Goal: Information Seeking & Learning: Learn about a topic

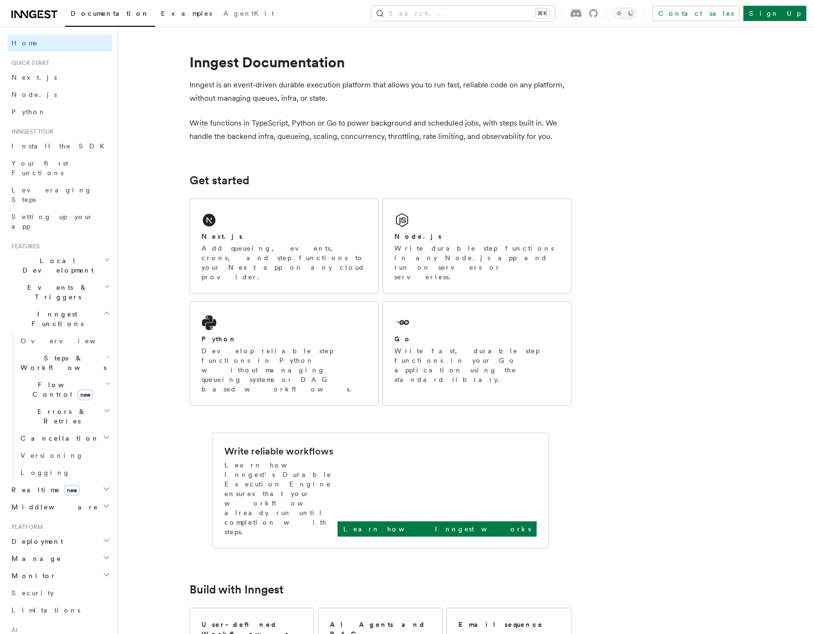
click at [161, 12] on span "Examples" at bounding box center [186, 14] width 51 height 8
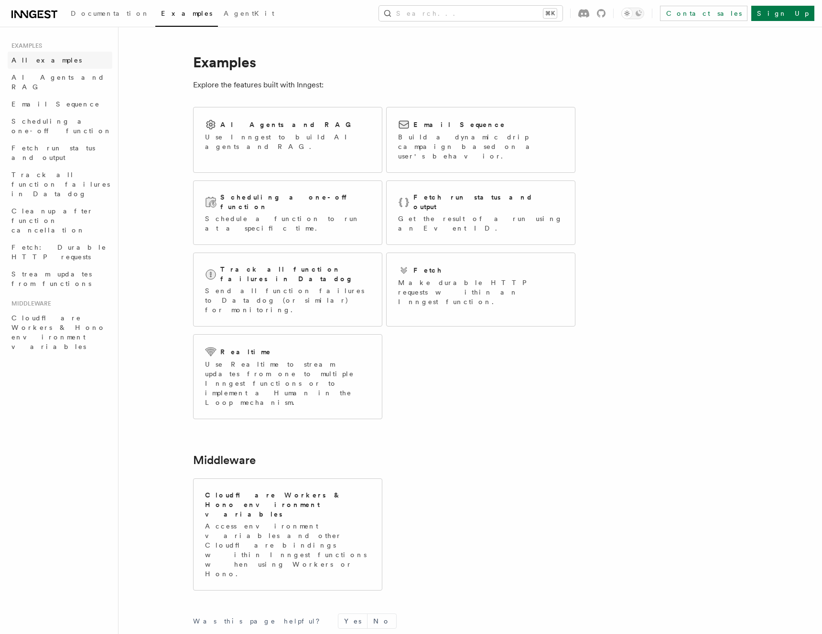
click at [44, 61] on span "All examples" at bounding box center [46, 60] width 70 height 8
click at [288, 194] on div "Scheduling a one-off function Schedule a function to run at a specific time." at bounding box center [287, 212] width 165 height 41
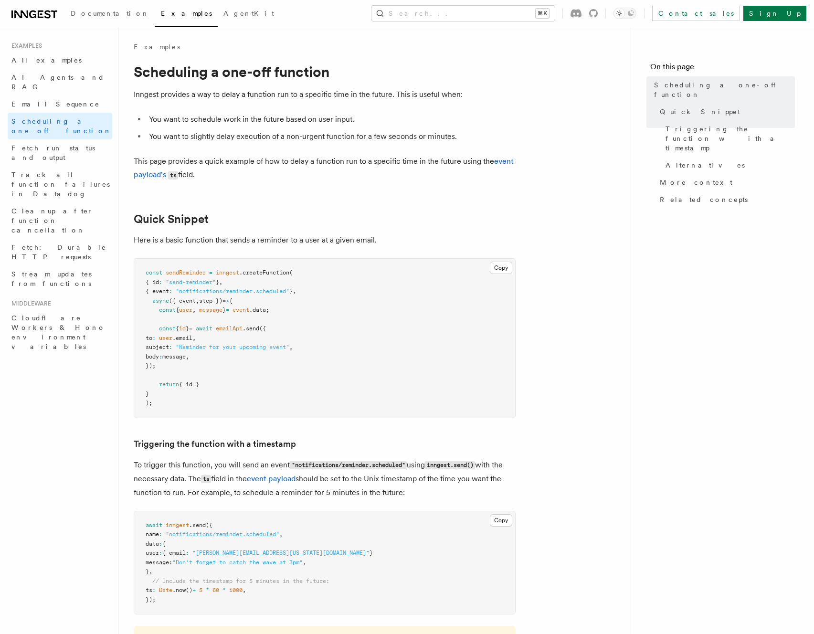
click at [27, 14] on icon at bounding box center [21, 15] width 14 height 8
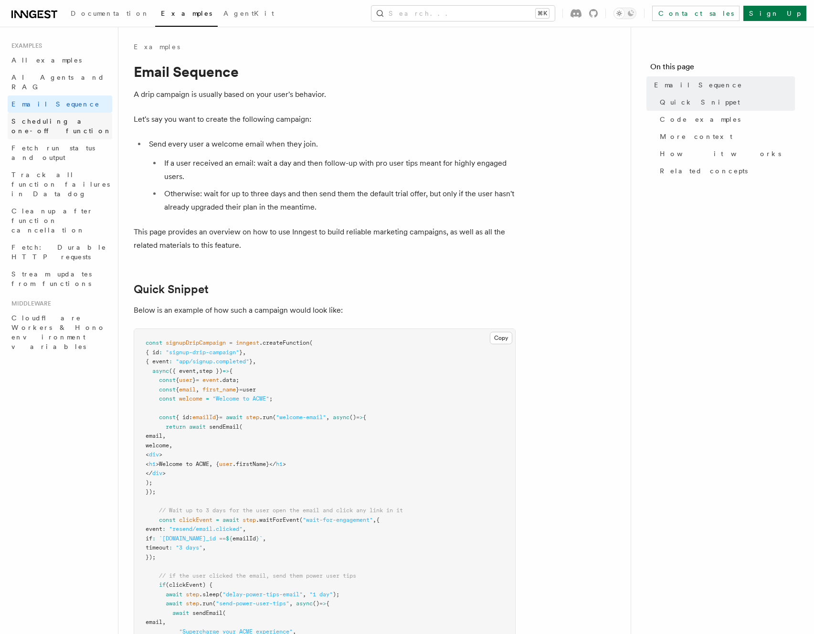
click at [55, 117] on span "Scheduling a one-off function" at bounding box center [61, 125] width 100 height 17
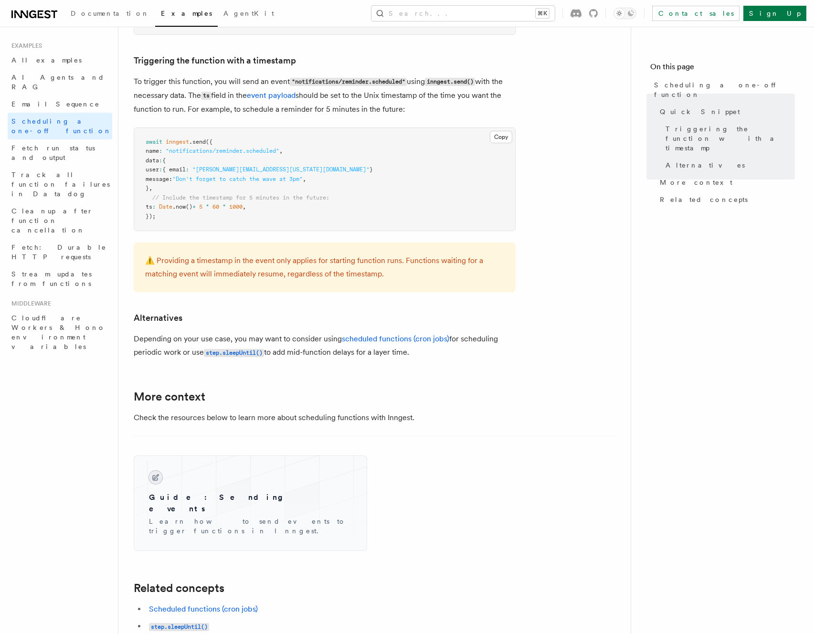
scroll to position [384, 0]
click at [44, 244] on span "Fetch: Durable HTTP requests" at bounding box center [58, 252] width 95 height 17
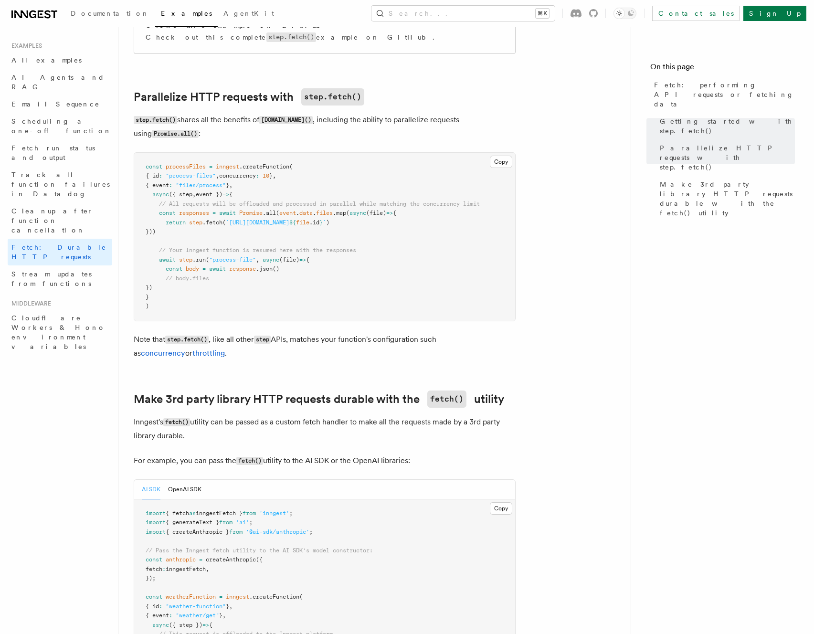
scroll to position [386, 0]
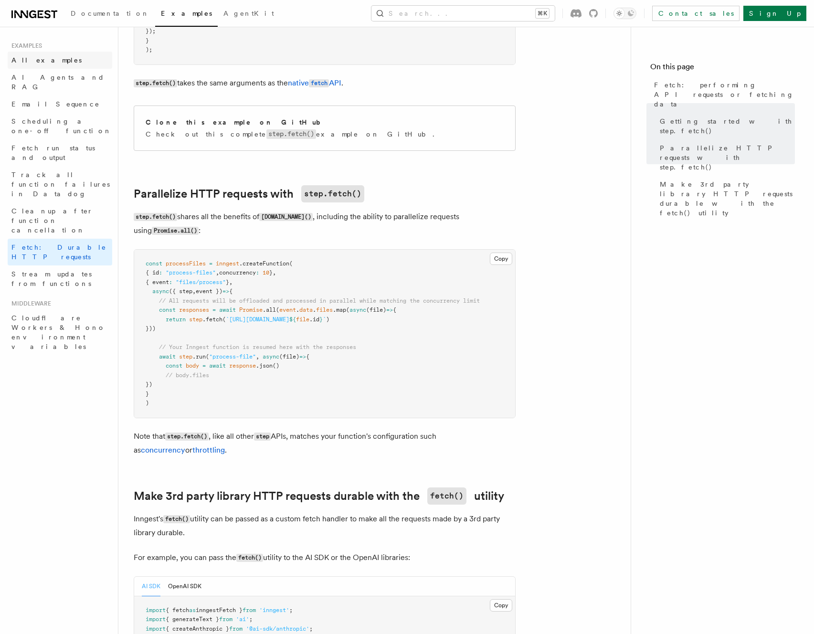
click at [38, 58] on span "All examples" at bounding box center [46, 60] width 70 height 8
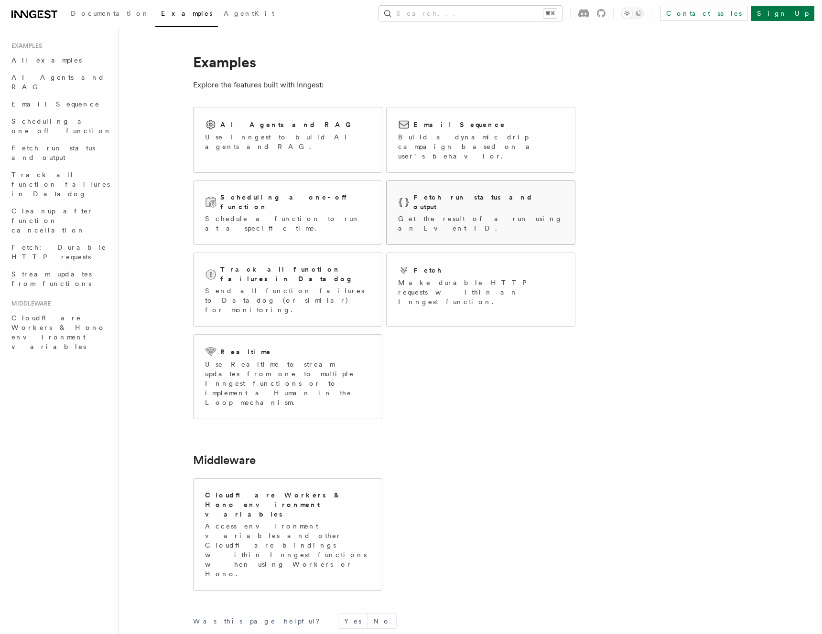
click at [459, 192] on h2 "Fetch run status and output" at bounding box center [488, 201] width 150 height 19
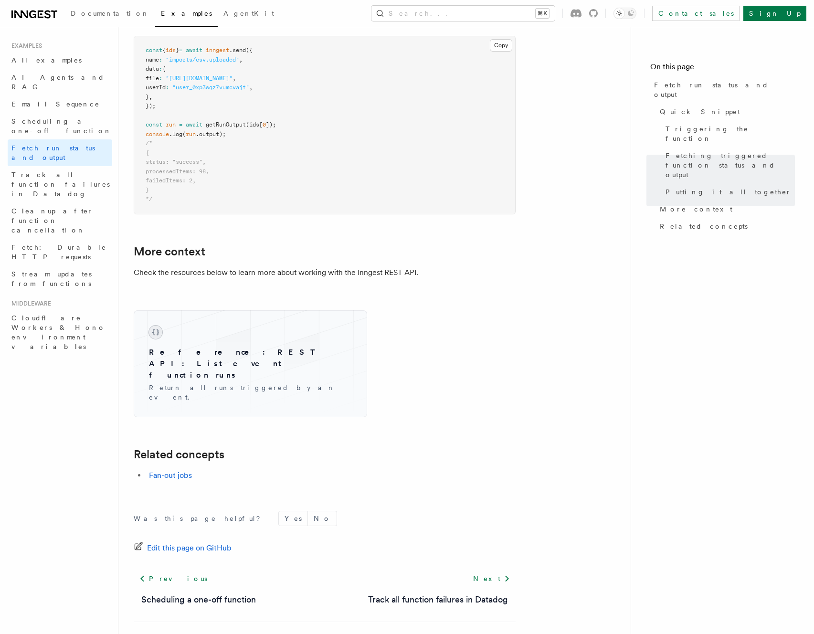
scroll to position [1292, 0]
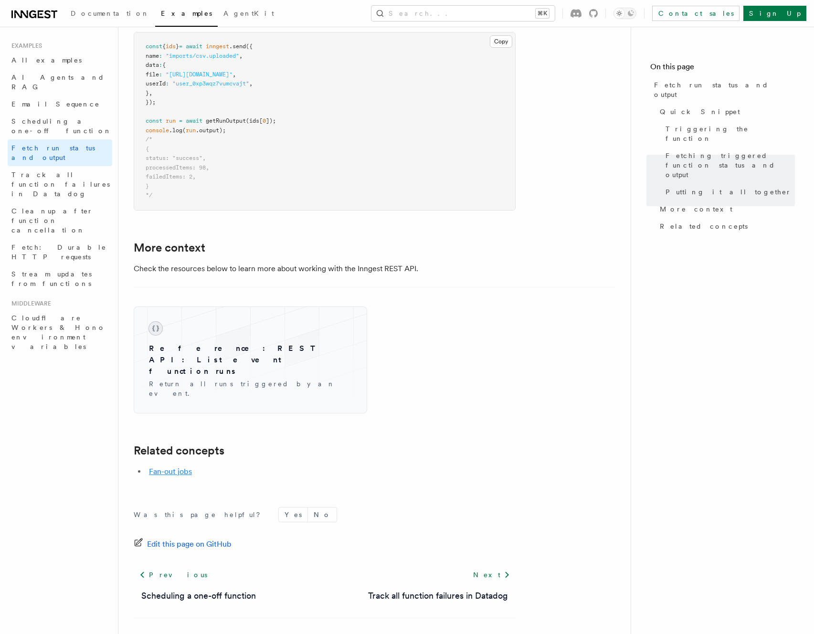
click at [181, 467] on link "Fan-out jobs" at bounding box center [170, 471] width 43 height 9
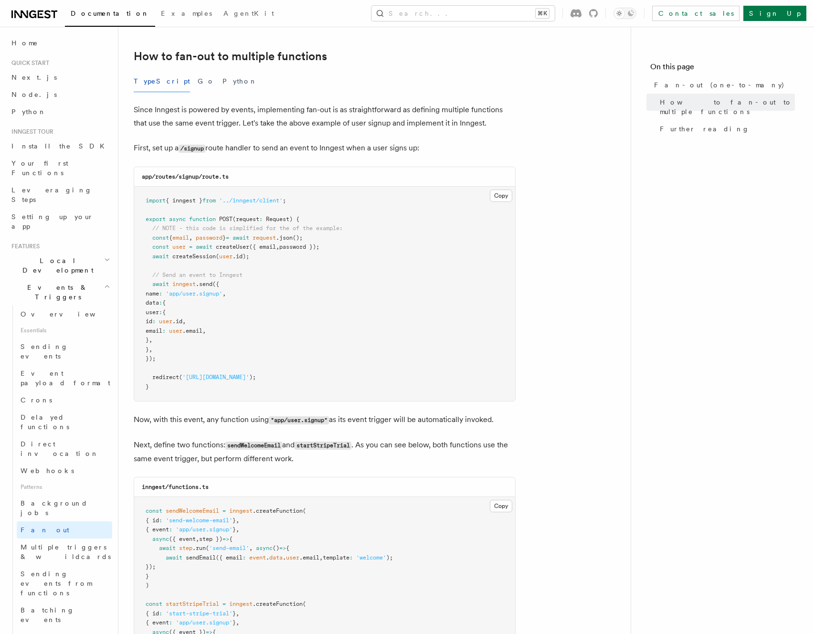
scroll to position [480, 0]
click at [46, 164] on span "Your first Functions" at bounding box center [39, 168] width 57 height 17
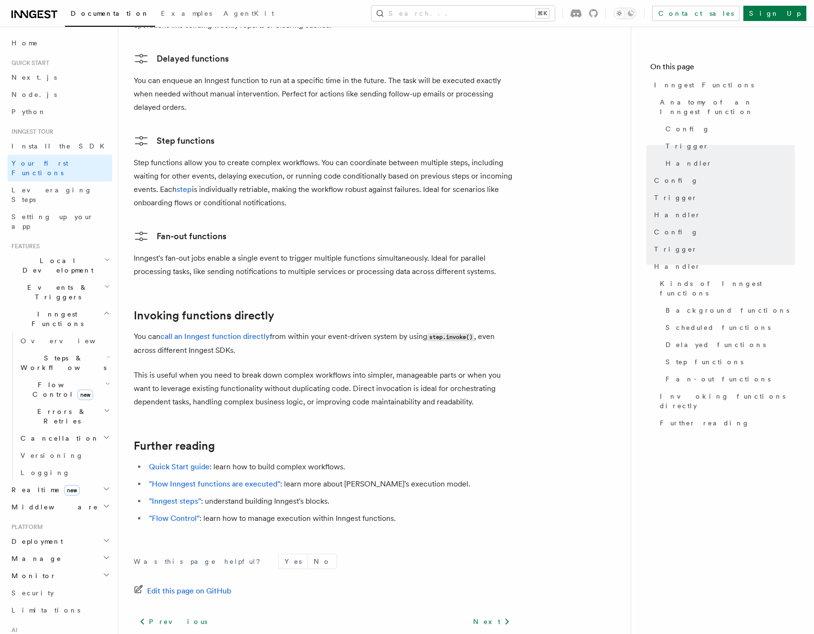
scroll to position [1707, 0]
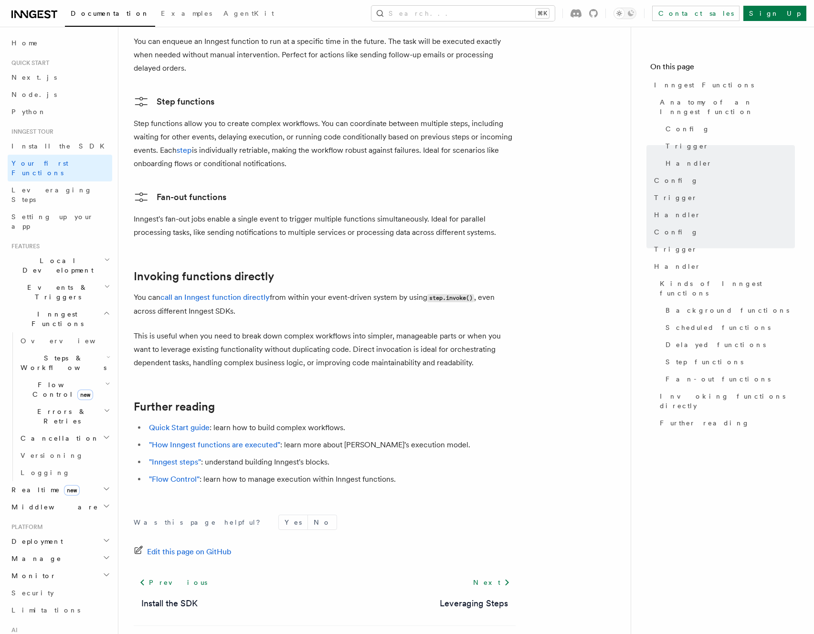
click at [104, 256] on icon "button" at bounding box center [107, 260] width 6 height 8
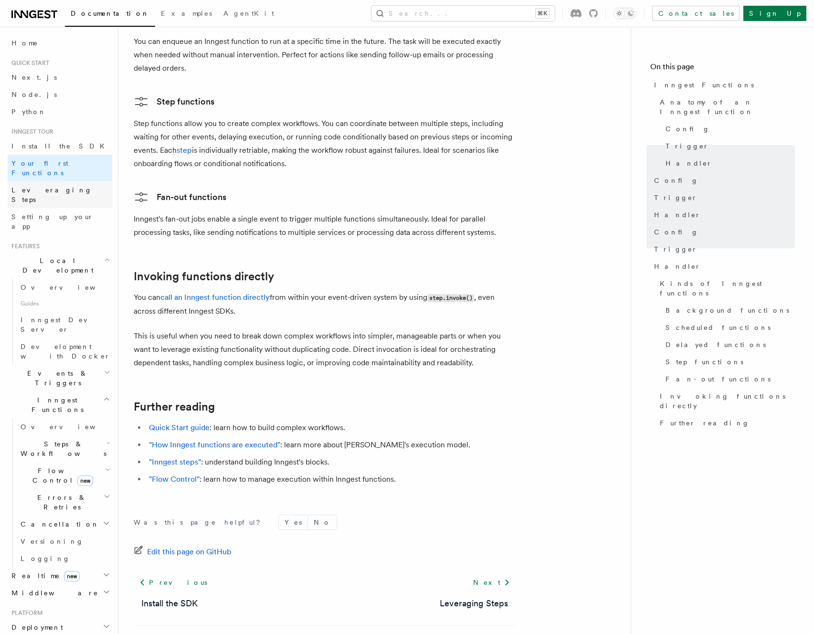
click at [41, 186] on span "Leveraging Steps" at bounding box center [51, 194] width 81 height 17
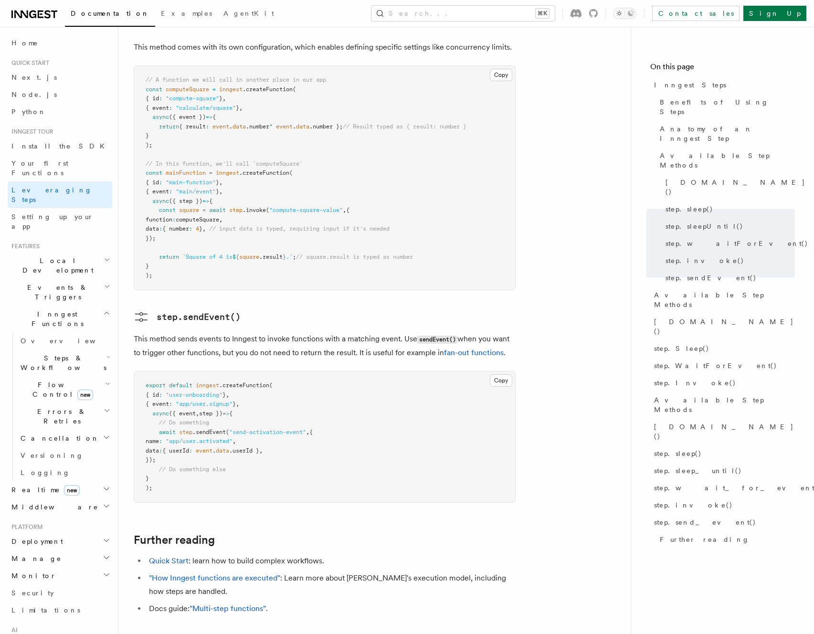
scroll to position [1880, 0]
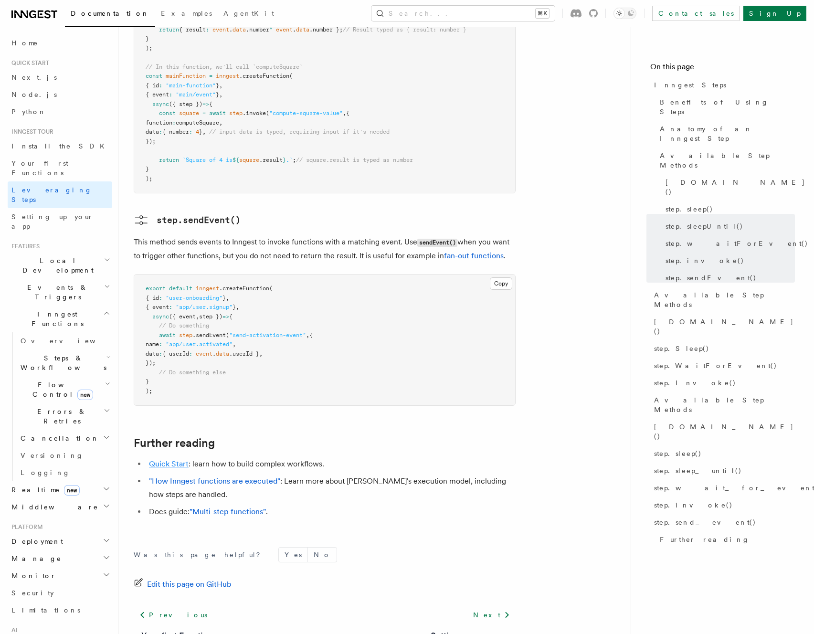
click at [155, 459] on link "Quick Start" at bounding box center [169, 463] width 40 height 9
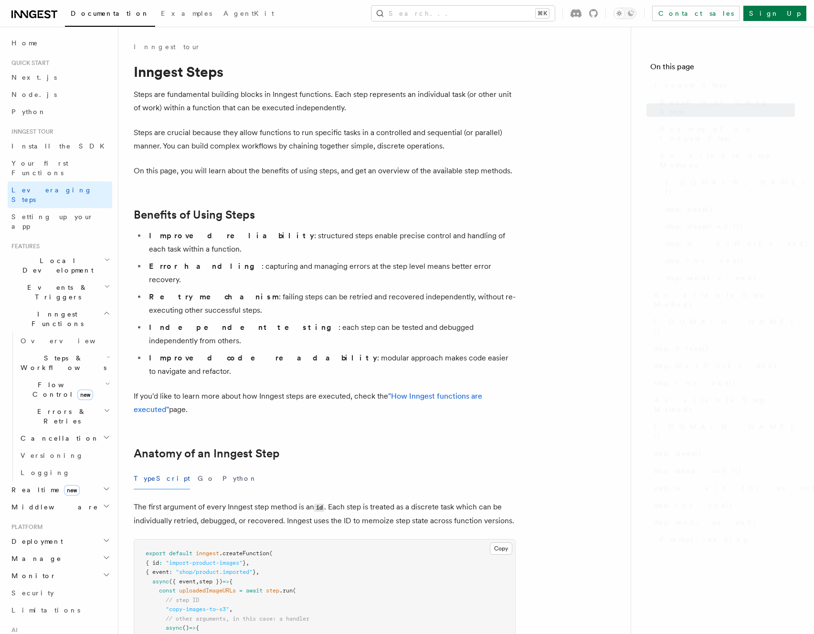
scroll to position [1880, 0]
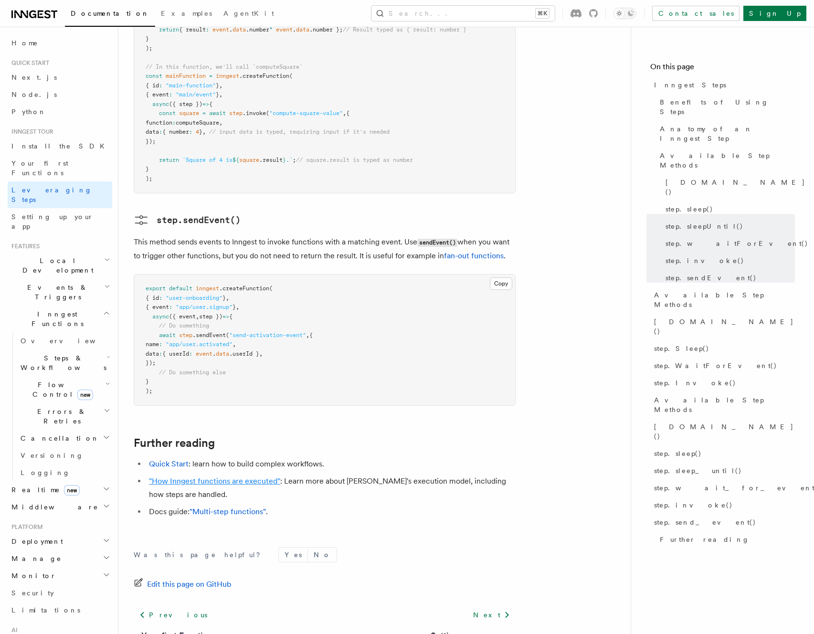
click at [244, 477] on link ""How Inngest functions are executed"" at bounding box center [214, 481] width 131 height 9
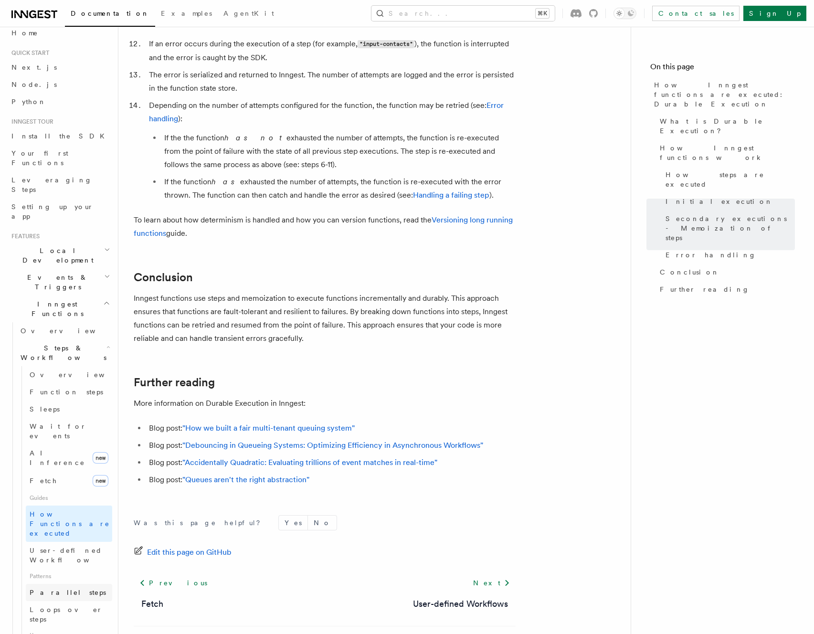
scroll to position [85, 0]
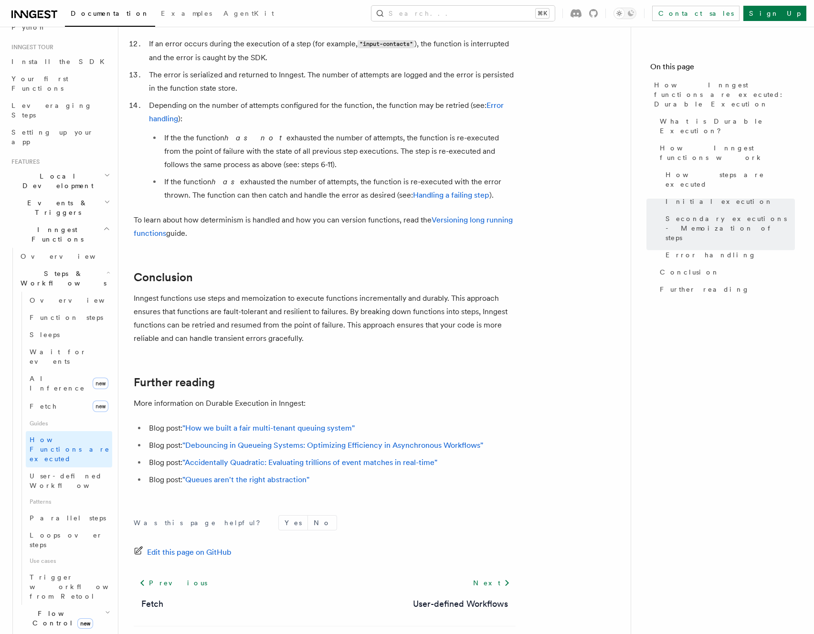
click at [35, 609] on span "Flow Control new" at bounding box center [61, 618] width 88 height 19
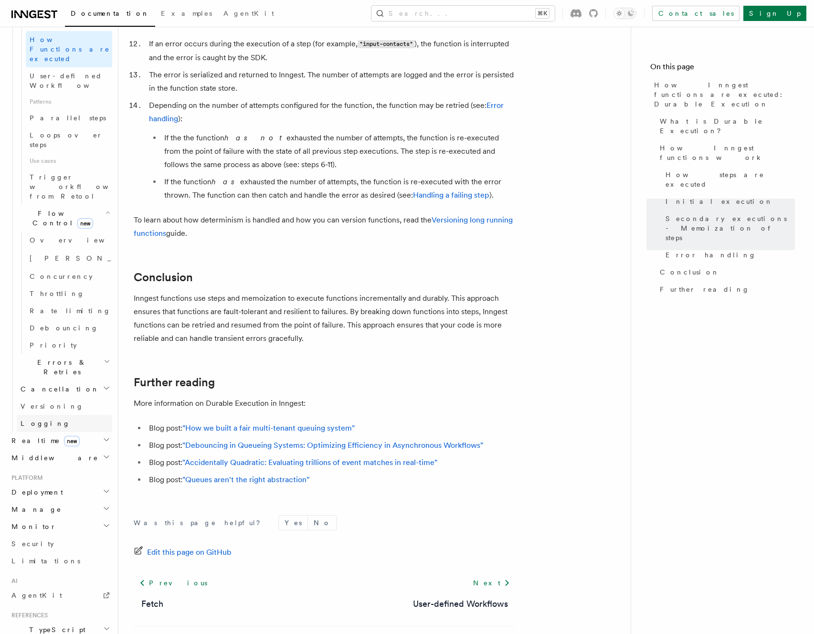
scroll to position [510, 0]
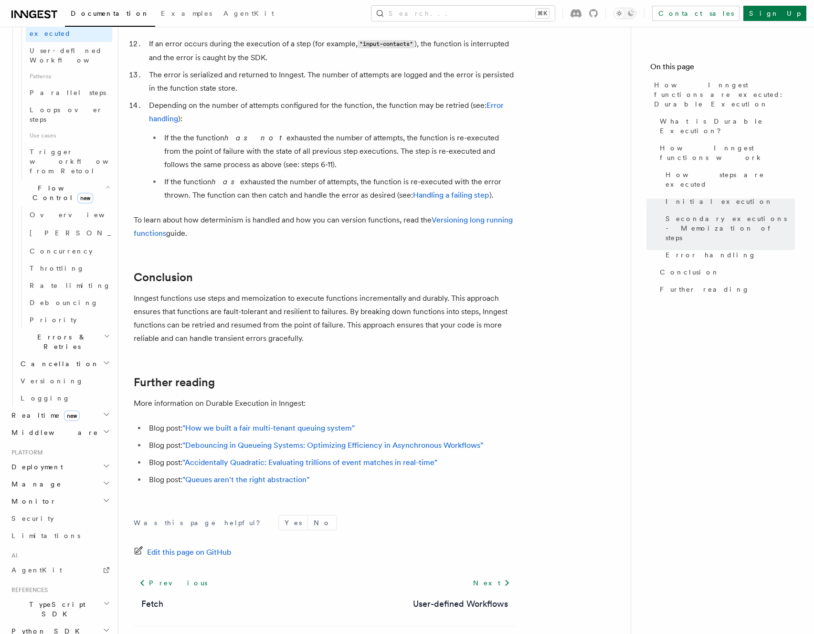
click at [62, 476] on h2 "Manage" at bounding box center [60, 484] width 105 height 17
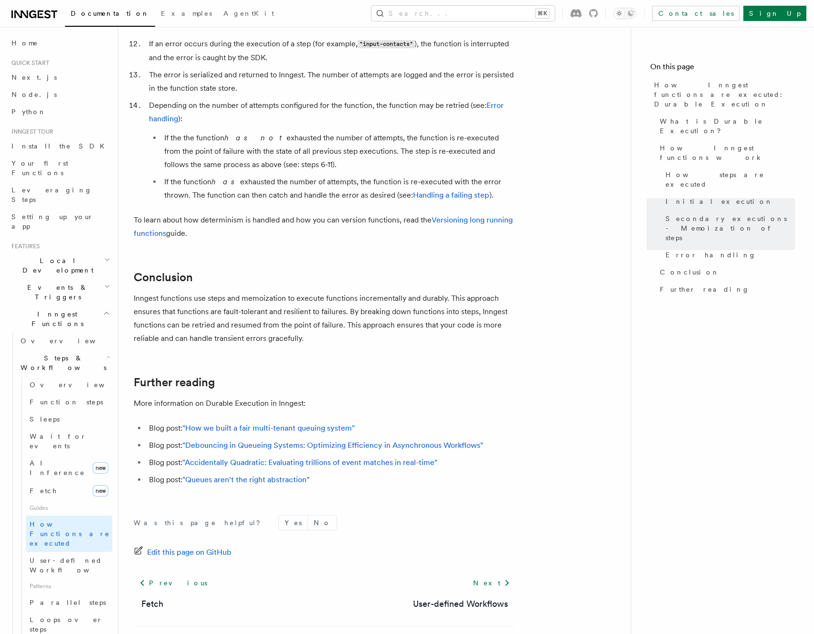
scroll to position [1241, 0]
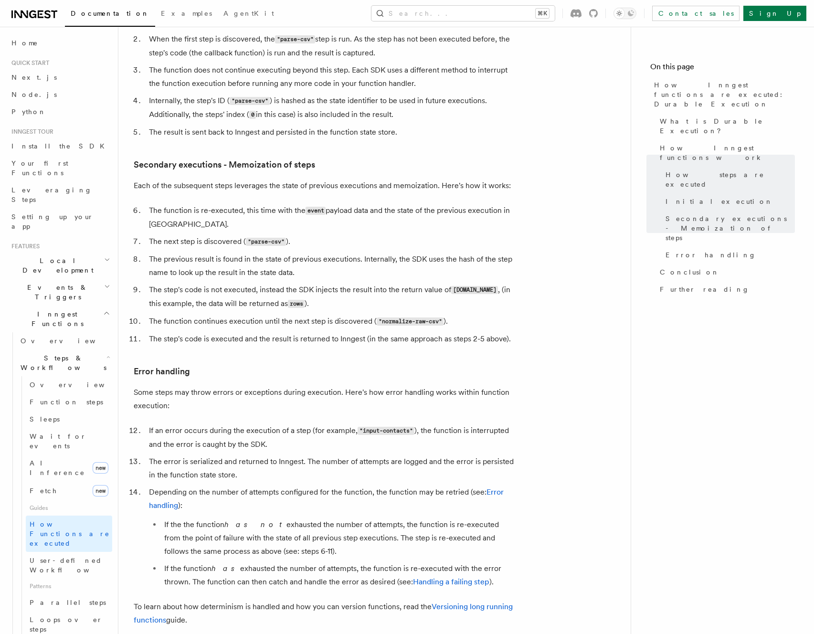
click at [86, 16] on span "Documentation" at bounding box center [110, 14] width 79 height 8
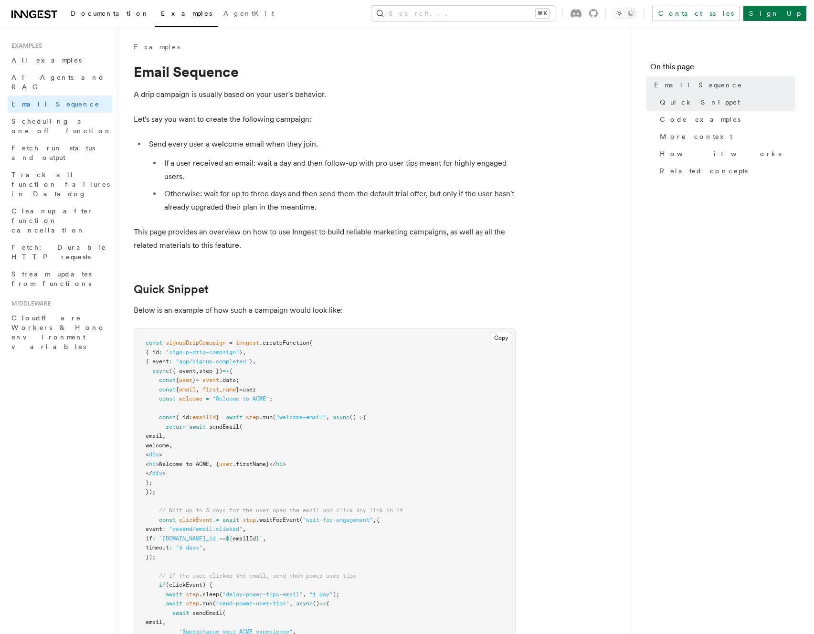
click at [98, 10] on span "Documentation" at bounding box center [110, 14] width 79 height 8
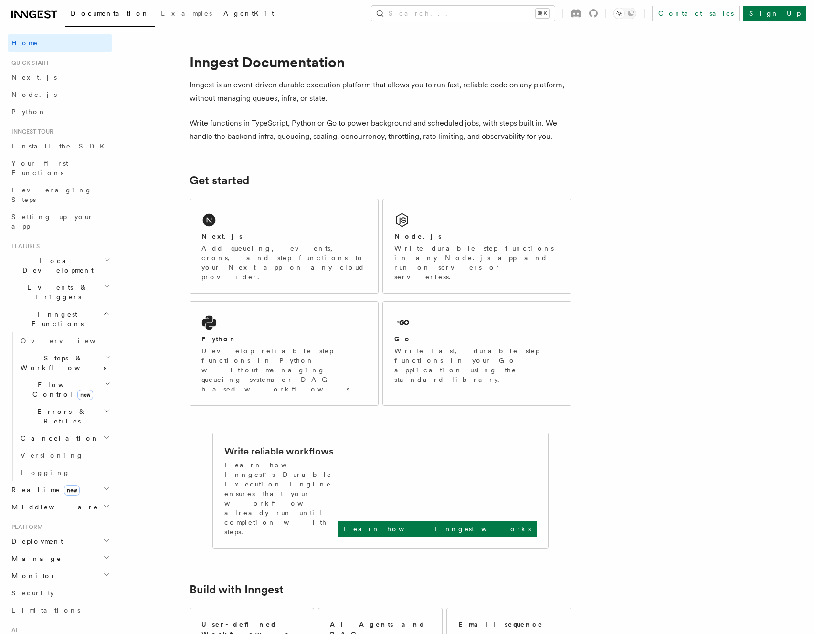
click at [218, 13] on link "AgentKit" at bounding box center [249, 14] width 62 height 23
click at [57, 283] on span "Events & Triggers" at bounding box center [56, 292] width 96 height 19
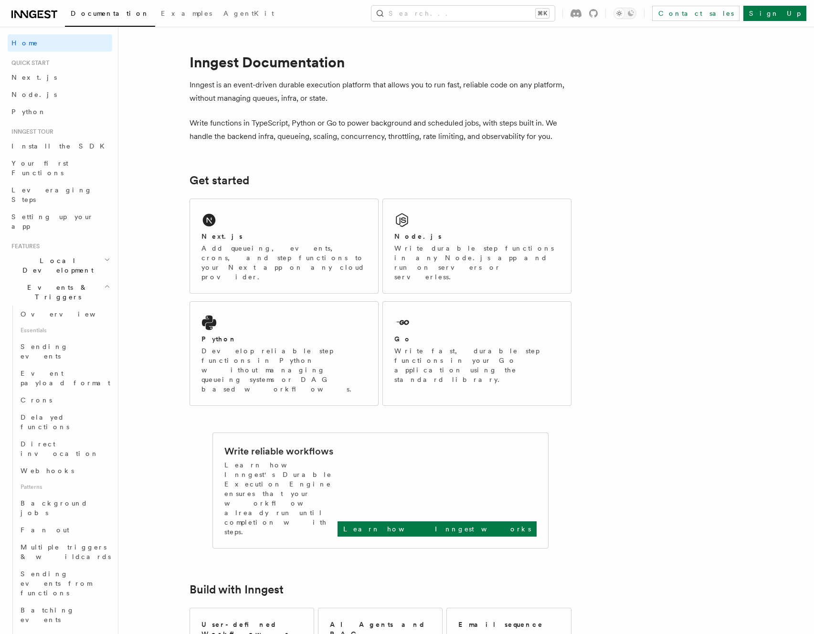
click at [57, 283] on span "Events & Triggers" at bounding box center [56, 292] width 96 height 19
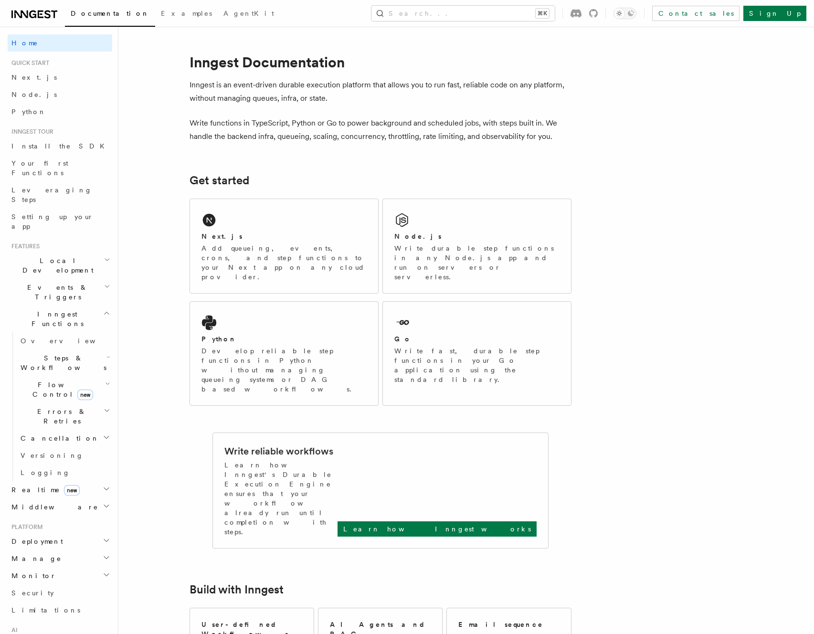
click at [50, 533] on h2 "Deployment" at bounding box center [60, 541] width 105 height 17
click at [43, 550] on link "Overview" at bounding box center [65, 558] width 96 height 17
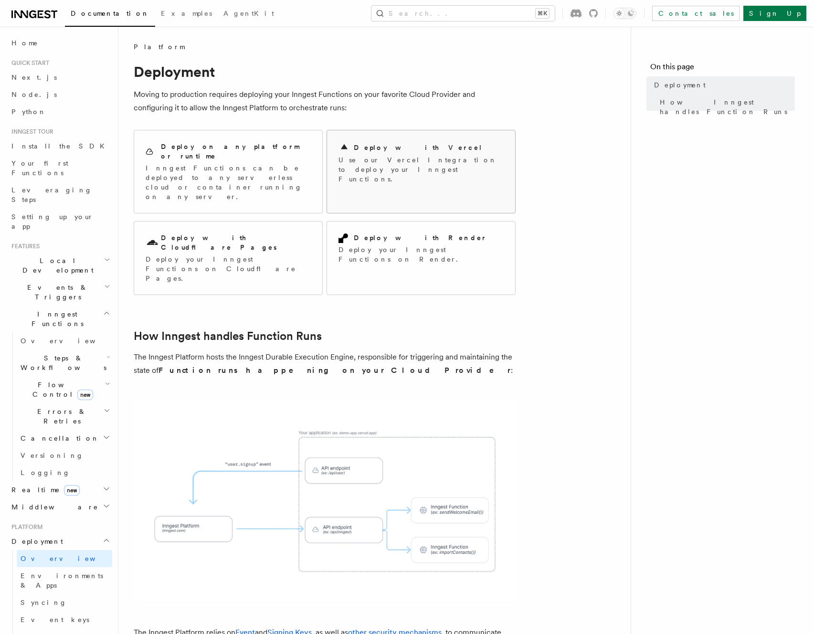
click at [383, 152] on div "Deploy with Vercel" at bounding box center [421, 147] width 165 height 11
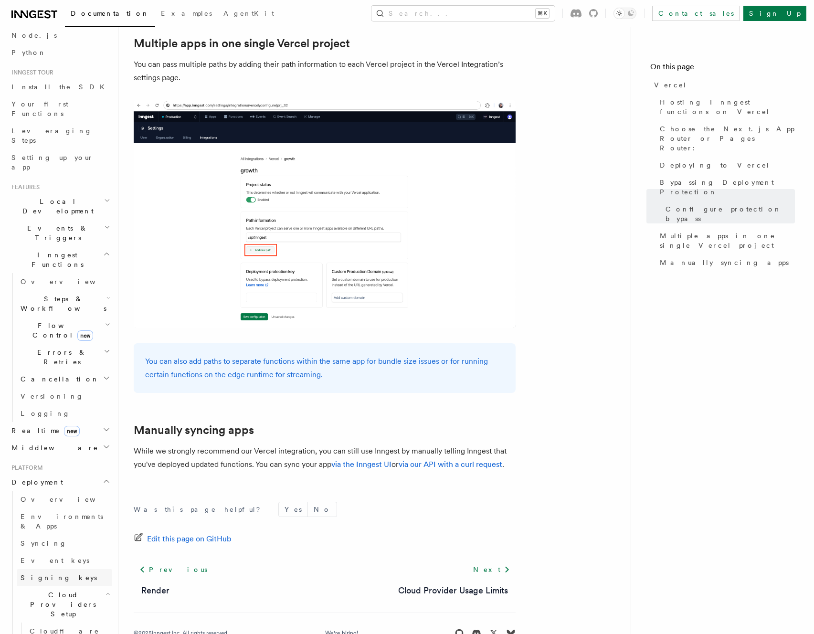
scroll to position [142, 0]
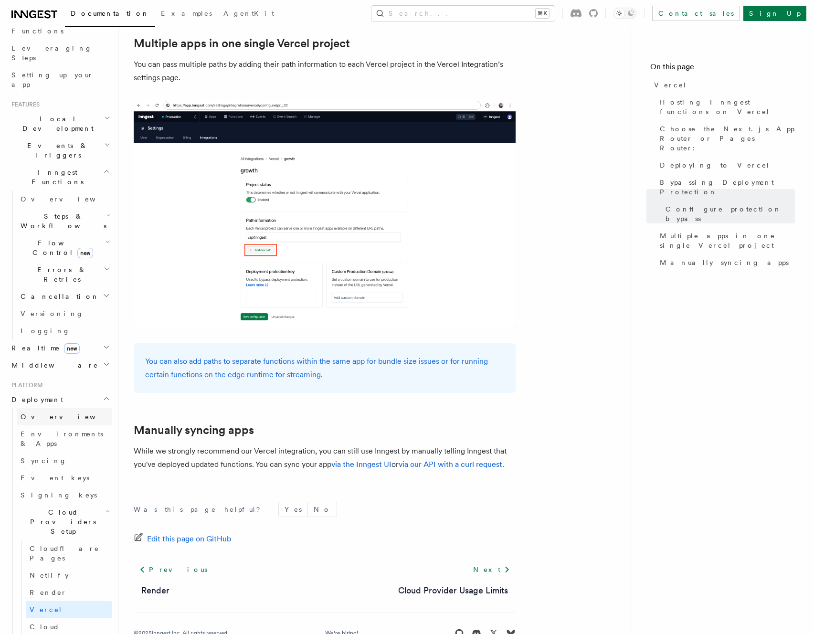
click at [47, 412] on span "Overview" at bounding box center [70, 417] width 98 height 10
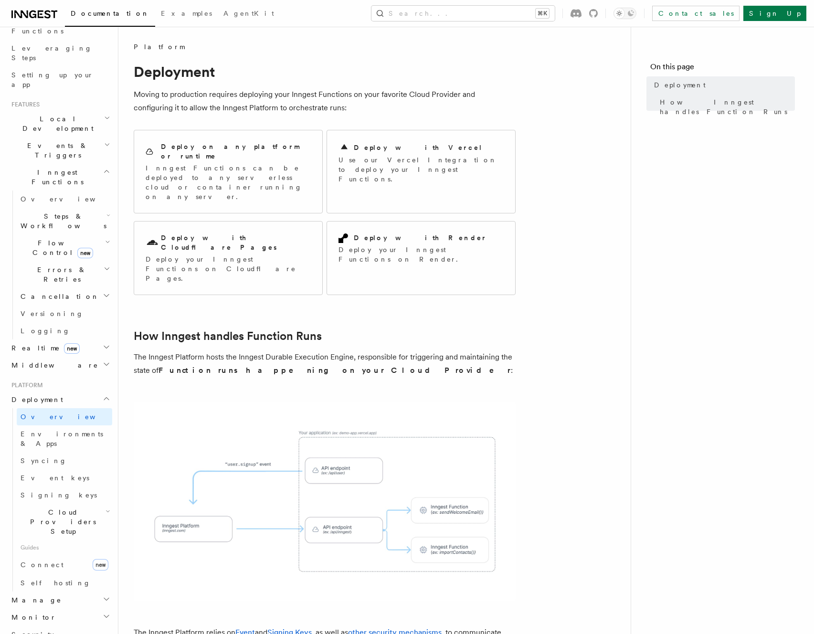
click at [353, 438] on img at bounding box center [325, 501] width 382 height 199
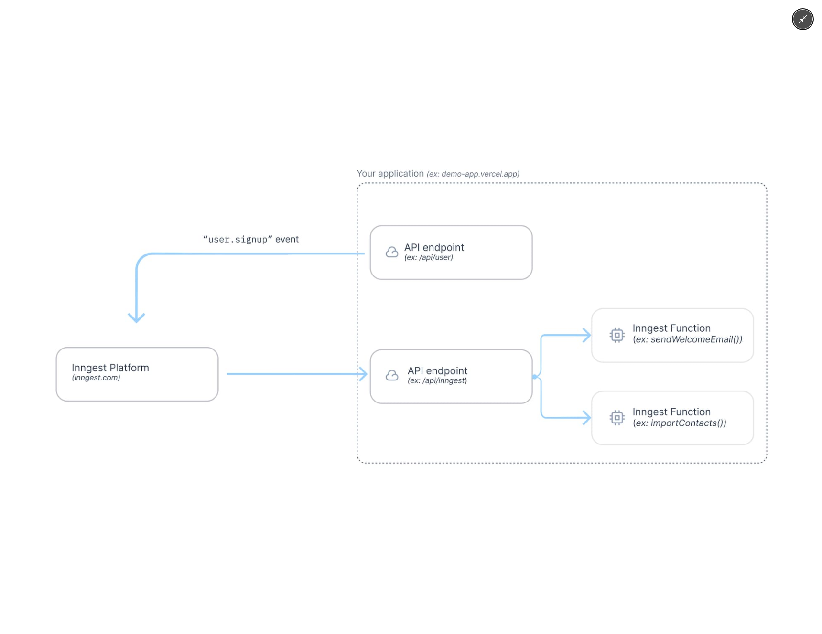
click at [450, 368] on img at bounding box center [410, 317] width 797 height 416
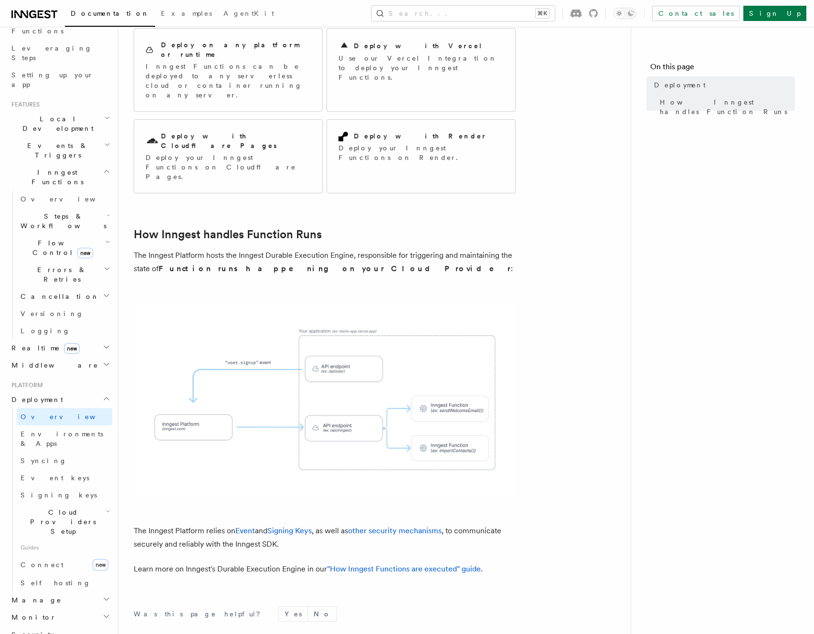
scroll to position [154, 0]
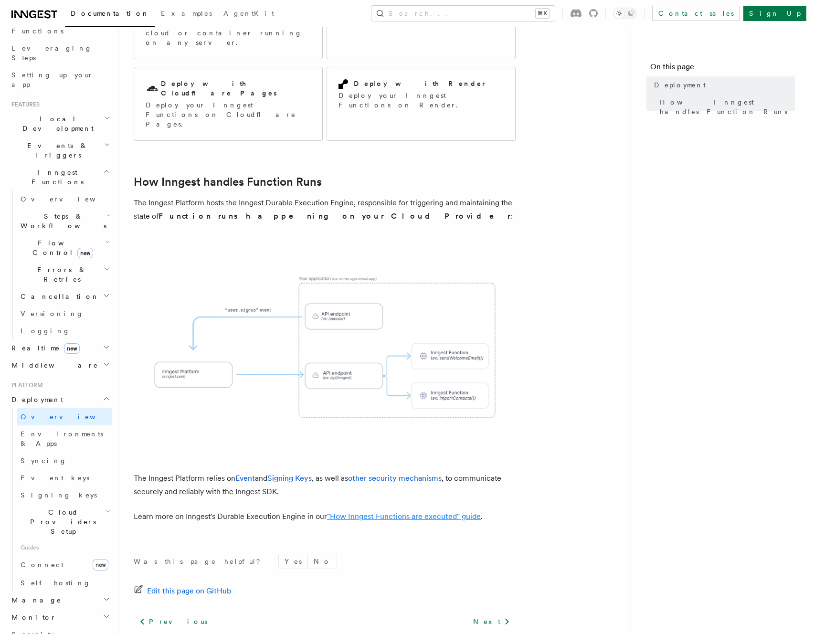
click at [450, 512] on link ""How Inngest Functions are executed" guide" at bounding box center [404, 516] width 154 height 9
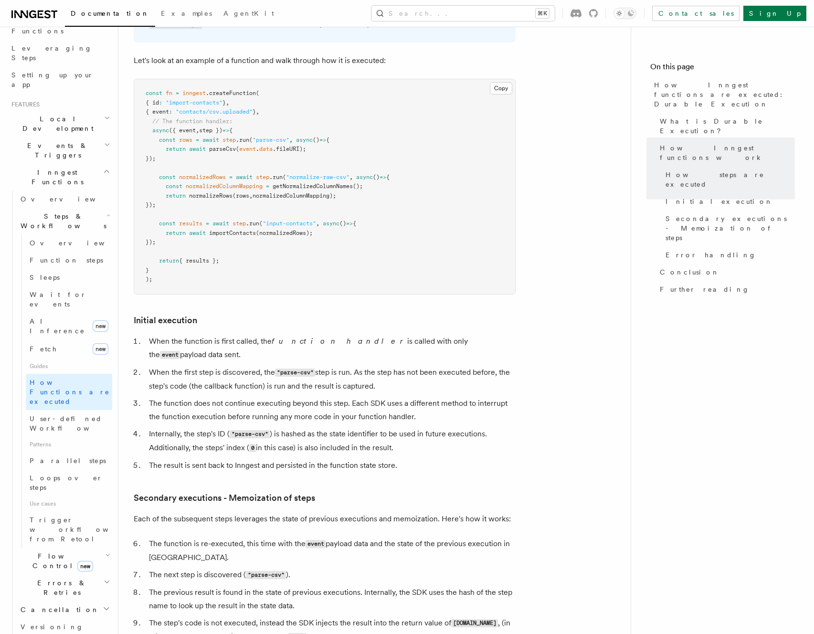
scroll to position [886, 0]
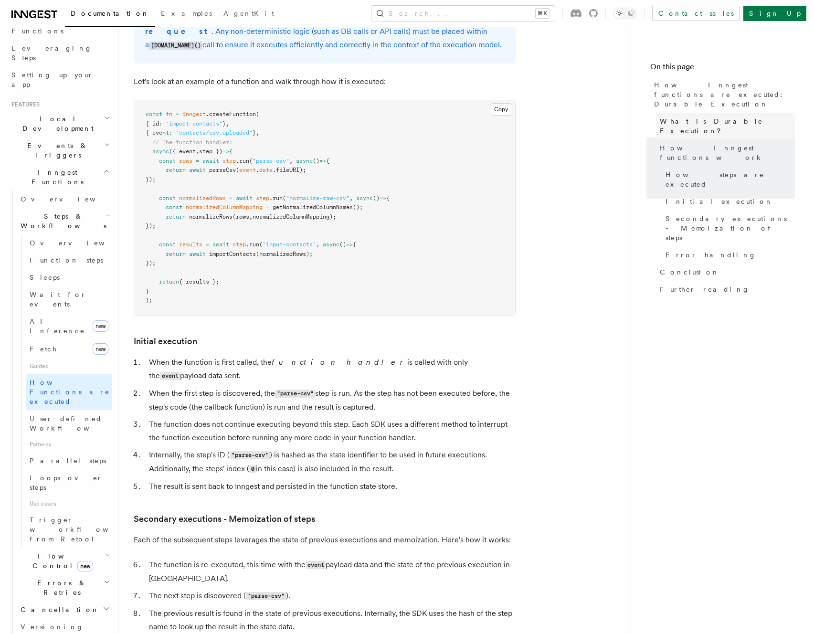
click at [713, 117] on span "What is Durable Execution?" at bounding box center [727, 126] width 135 height 19
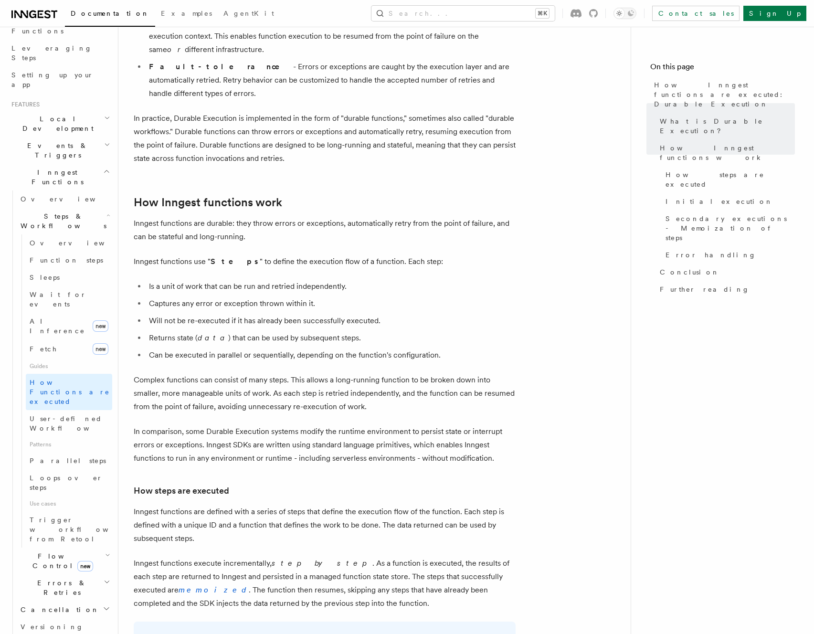
scroll to position [265, 0]
click at [48, 110] on h2 "Local Development" at bounding box center [60, 123] width 105 height 27
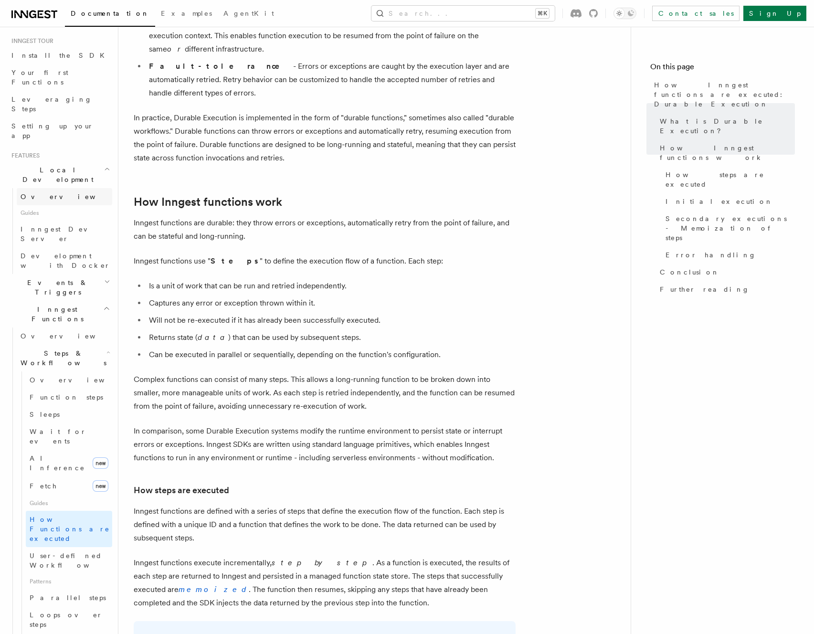
scroll to position [0, 0]
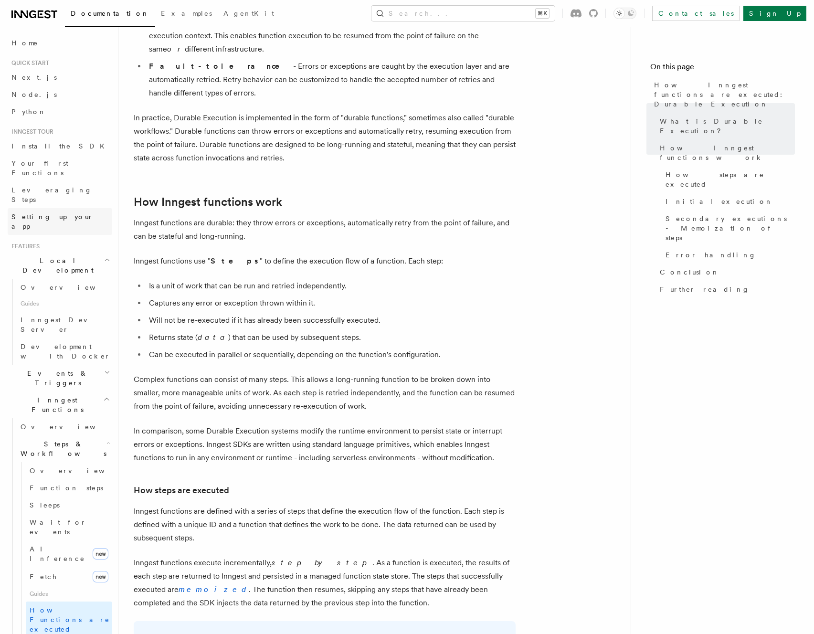
click at [60, 213] on span "Setting up your app" at bounding box center [52, 221] width 82 height 17
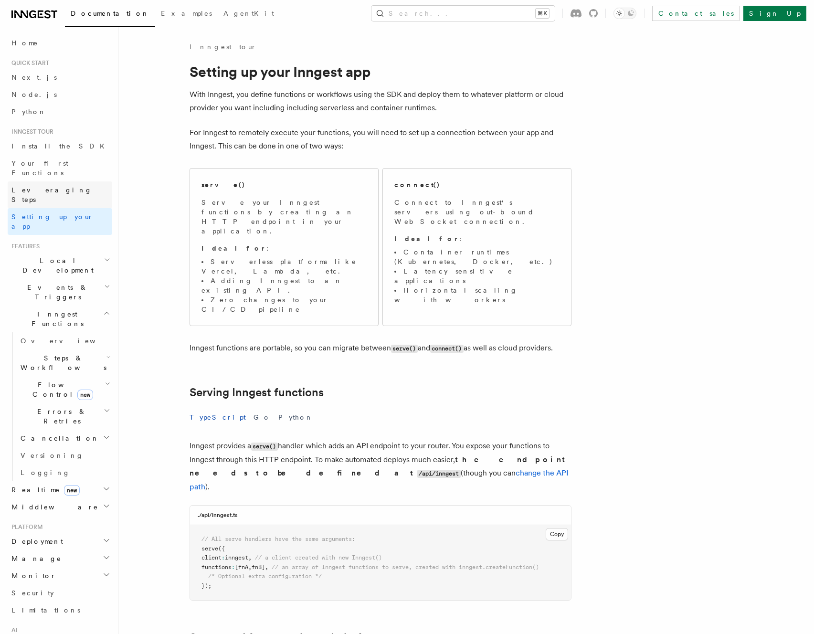
click at [32, 186] on span "Leveraging Steps" at bounding box center [51, 194] width 81 height 17
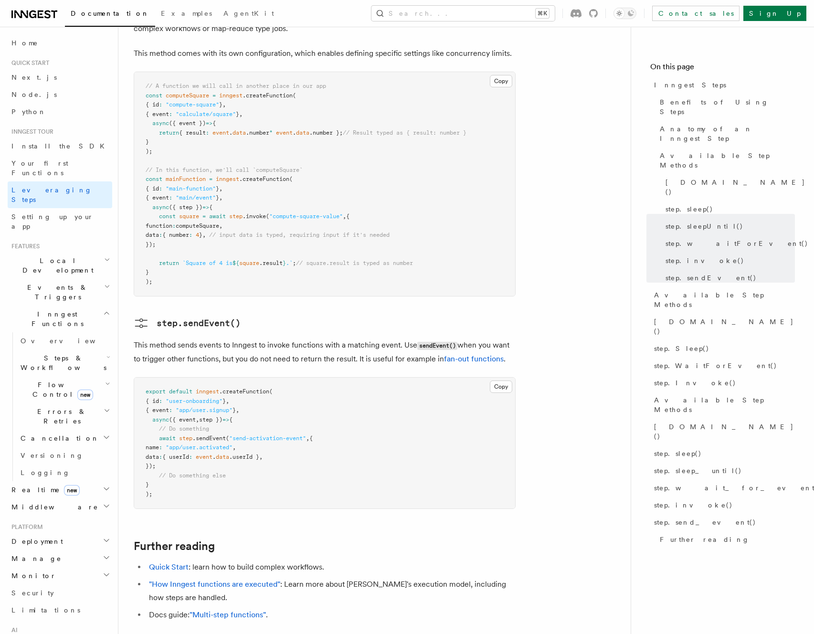
scroll to position [1788, 0]
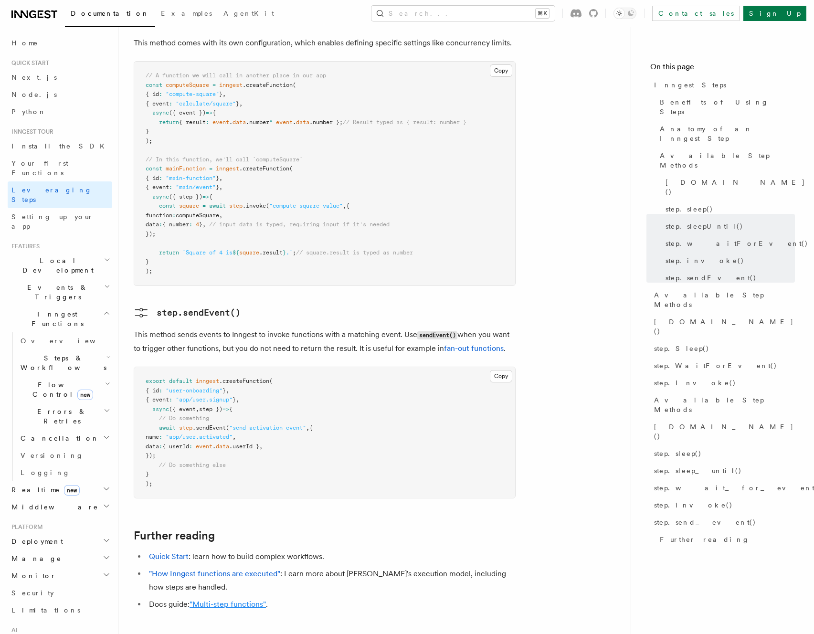
click at [247, 600] on link ""Multi-step functions"" at bounding box center [228, 604] width 76 height 9
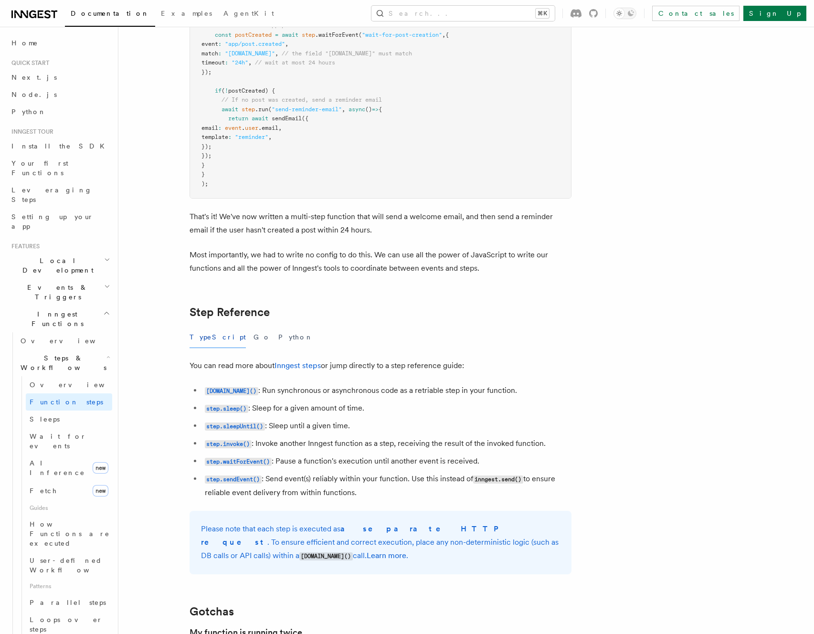
scroll to position [1419, 0]
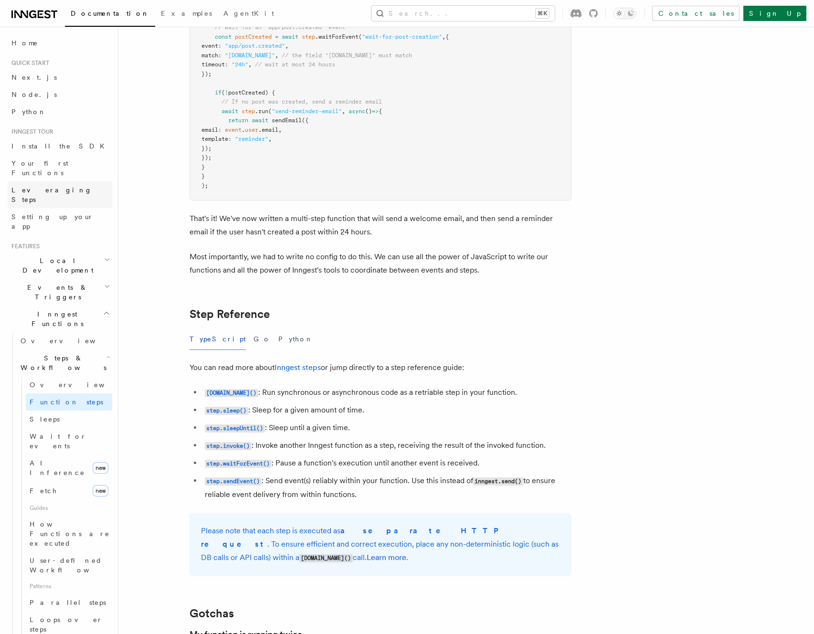
click at [68, 182] on link "Leveraging Steps" at bounding box center [60, 194] width 105 height 27
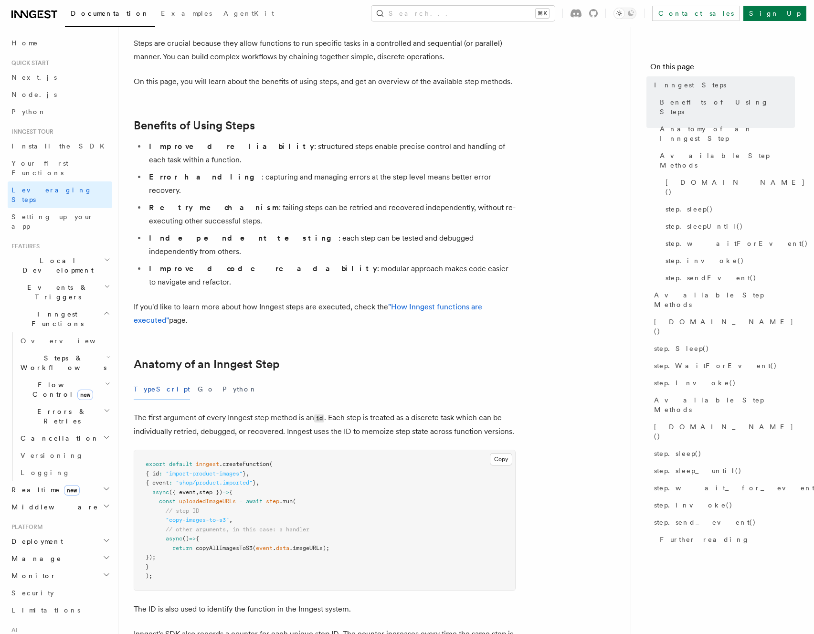
scroll to position [94, 0]
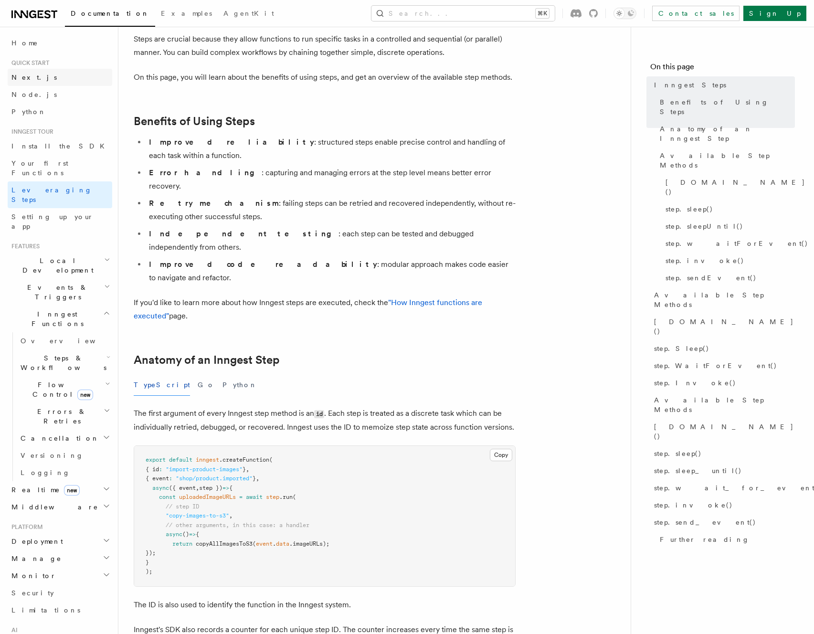
click at [23, 76] on span "Next.js" at bounding box center [33, 78] width 45 height 8
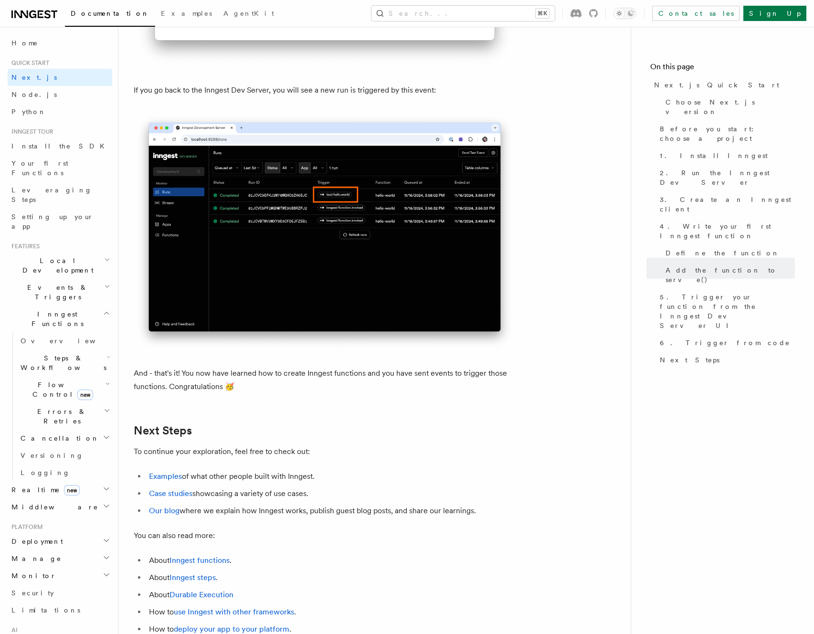
scroll to position [5599, 0]
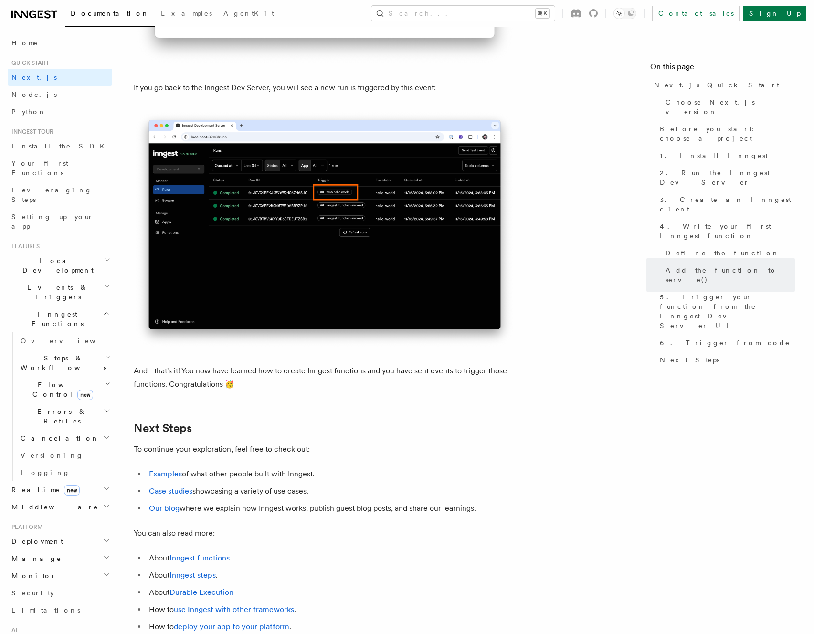
click at [53, 434] on span "Cancellation" at bounding box center [58, 439] width 83 height 10
click at [32, 583] on span "Realtime new" at bounding box center [44, 588] width 72 height 10
click at [36, 601] on span "Overview" at bounding box center [70, 605] width 98 height 8
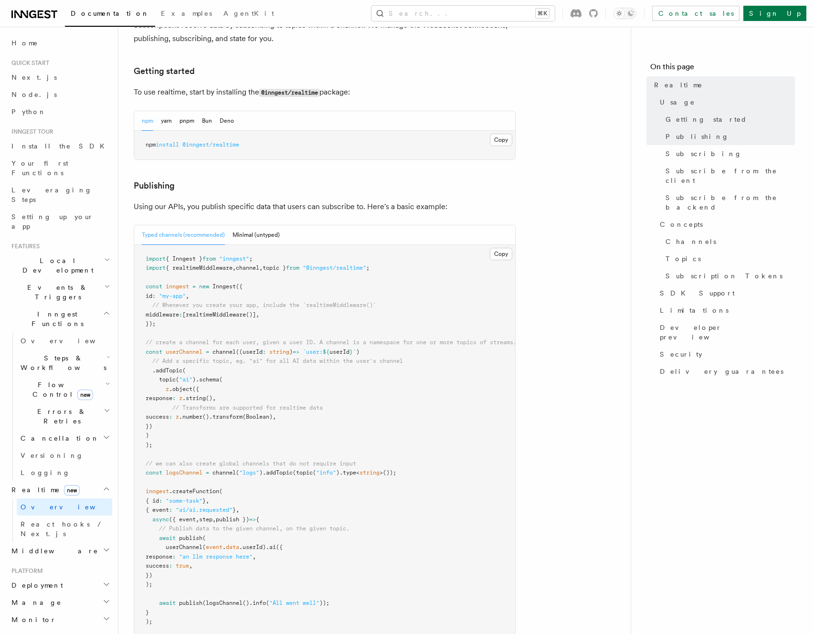
scroll to position [524, 0]
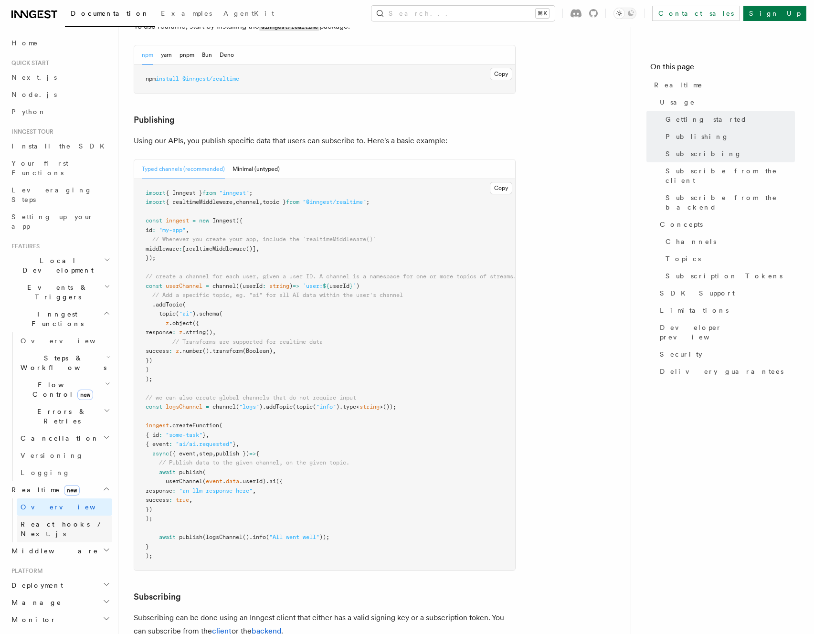
click at [73, 521] on span "React hooks / Next.js" at bounding box center [63, 529] width 85 height 17
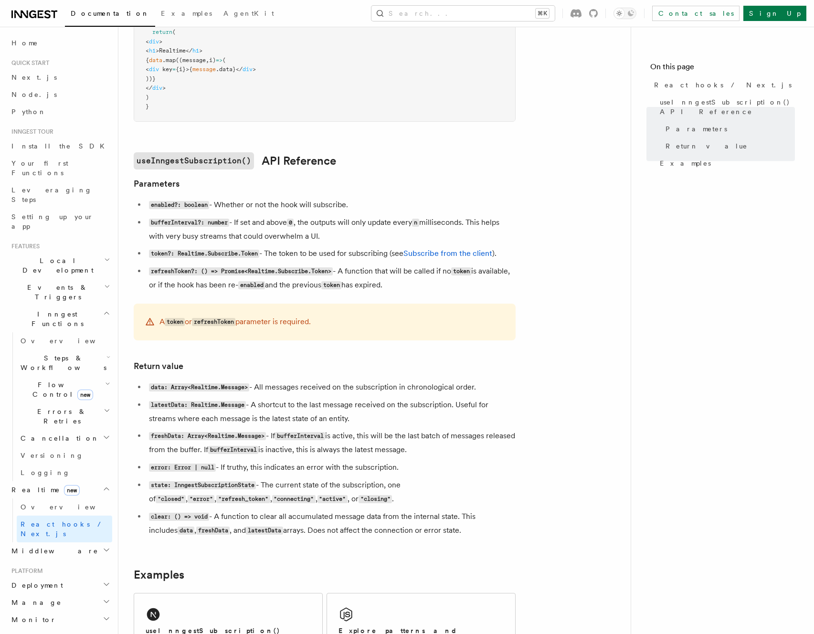
scroll to position [367, 0]
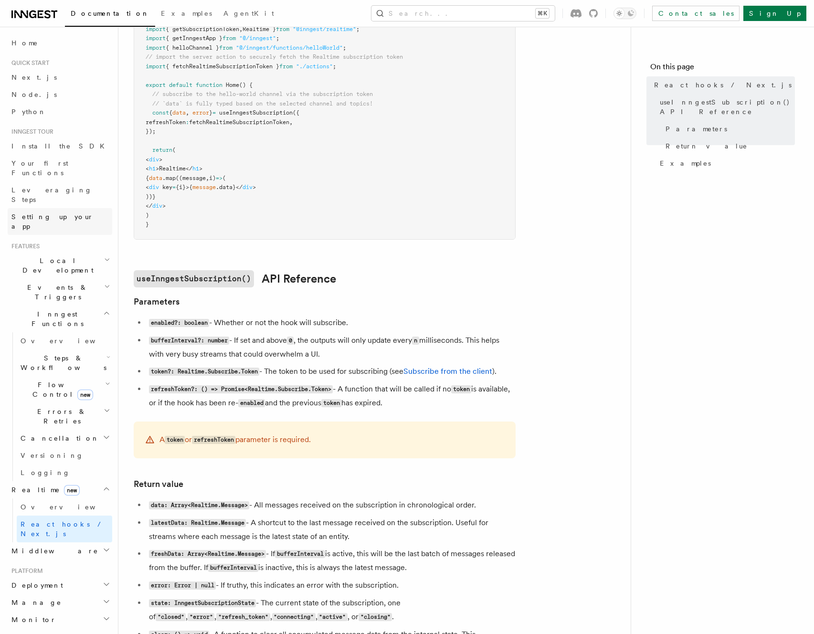
click at [52, 213] on span "Setting up your app" at bounding box center [52, 221] width 82 height 17
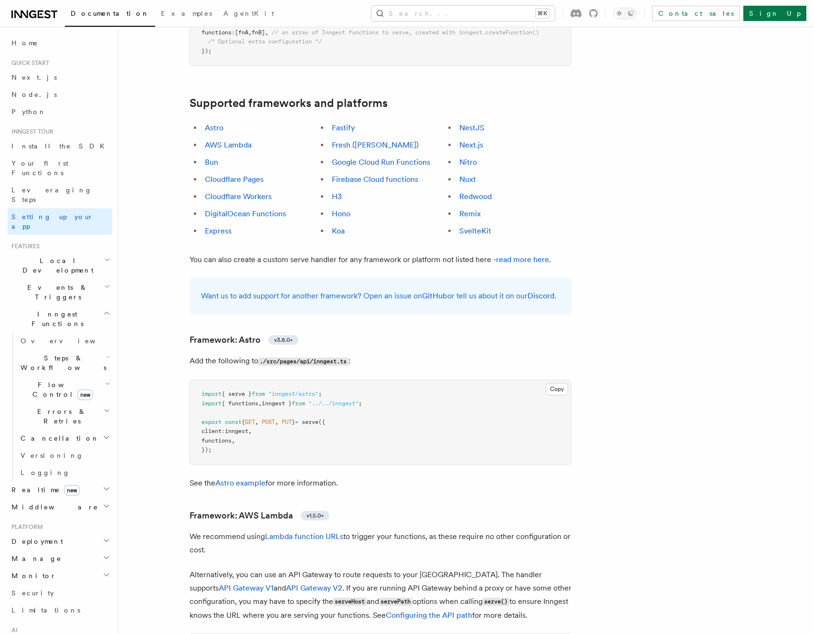
scroll to position [744, 0]
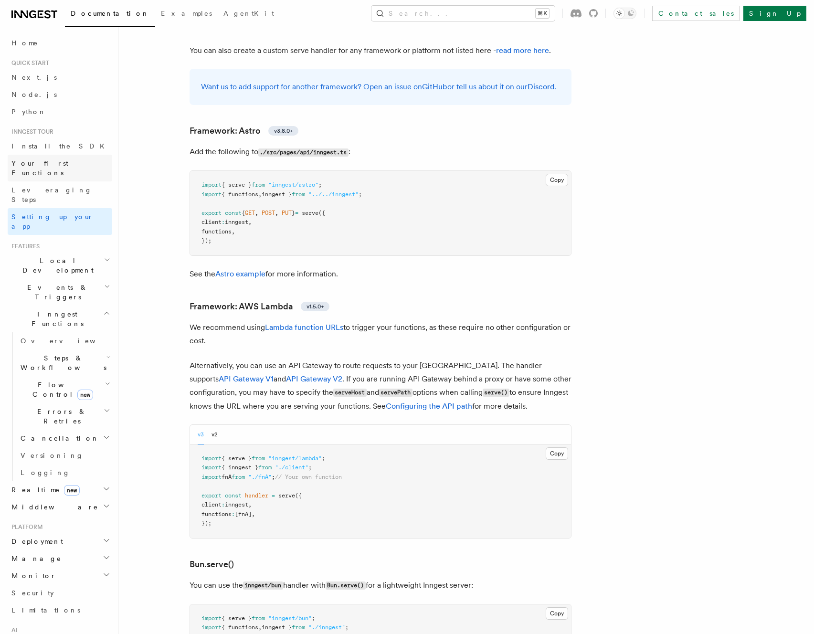
click at [48, 160] on span "Your first Functions" at bounding box center [39, 168] width 57 height 17
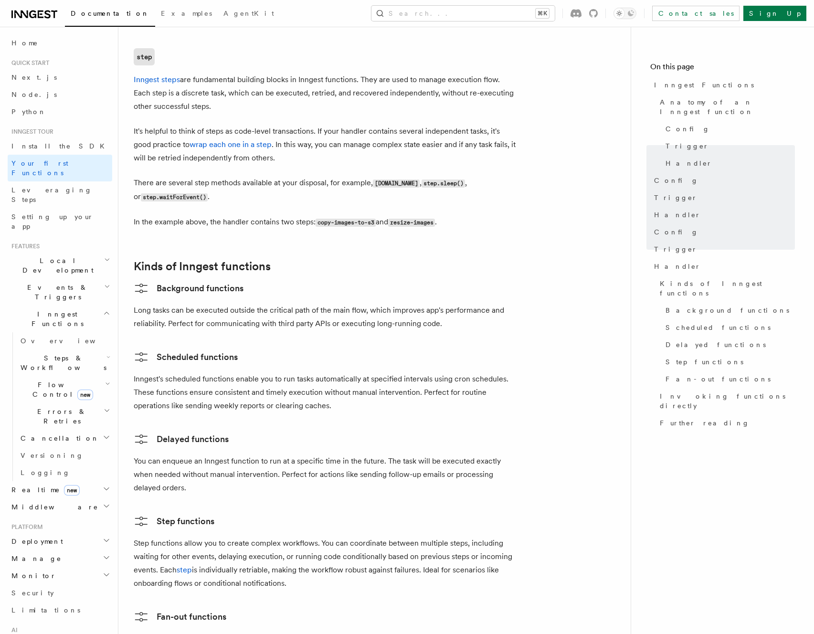
scroll to position [1059, 0]
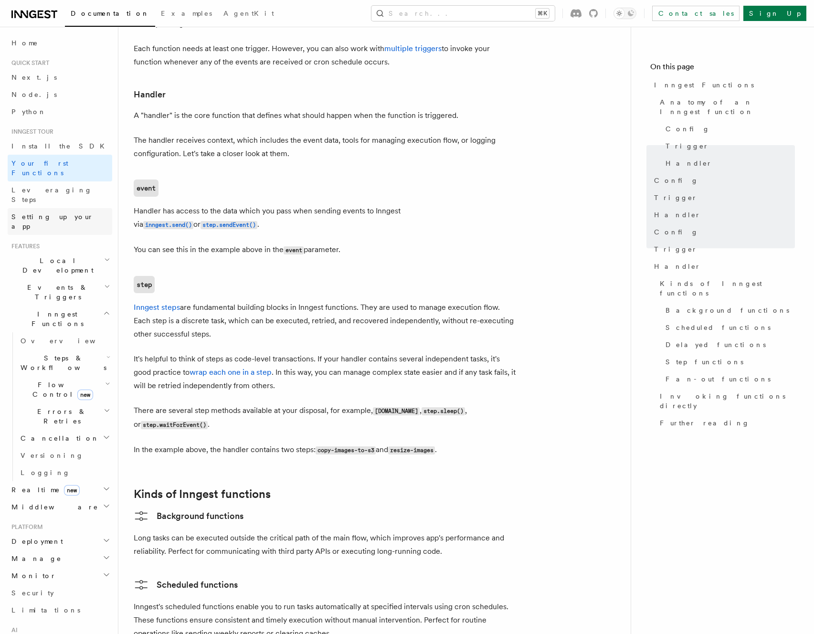
click at [46, 213] on span "Setting up your app" at bounding box center [52, 221] width 82 height 17
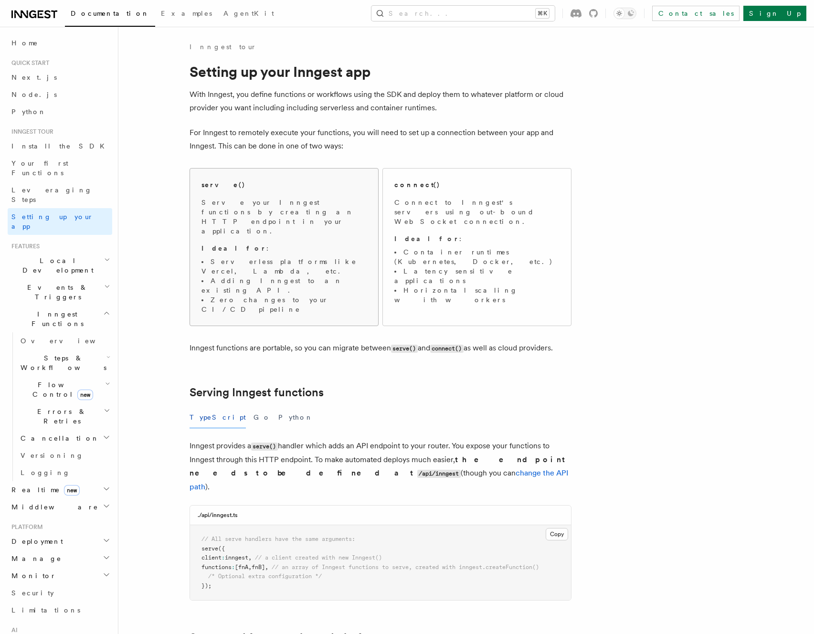
click at [254, 215] on p "Serve your Inngest functions by creating an HTTP endpoint in your application." at bounding box center [284, 217] width 165 height 38
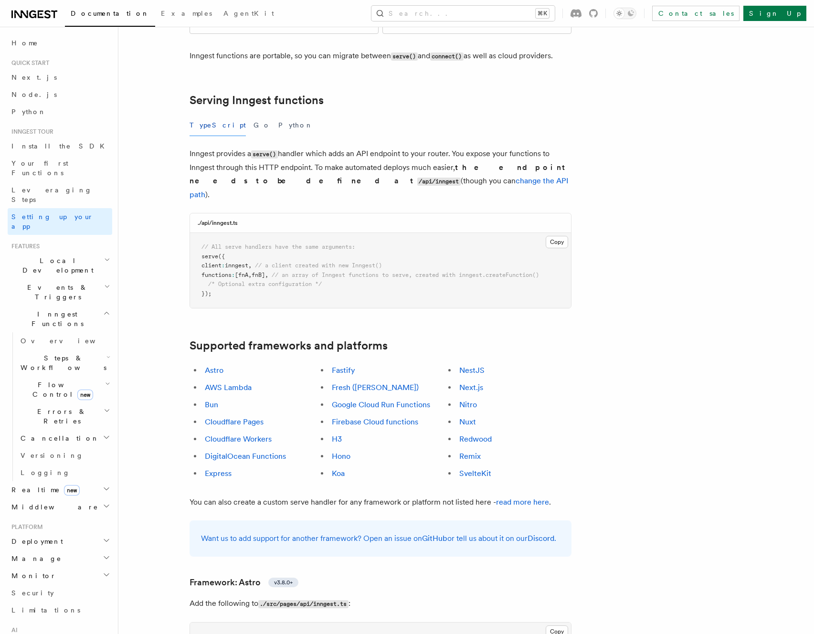
scroll to position [437, 0]
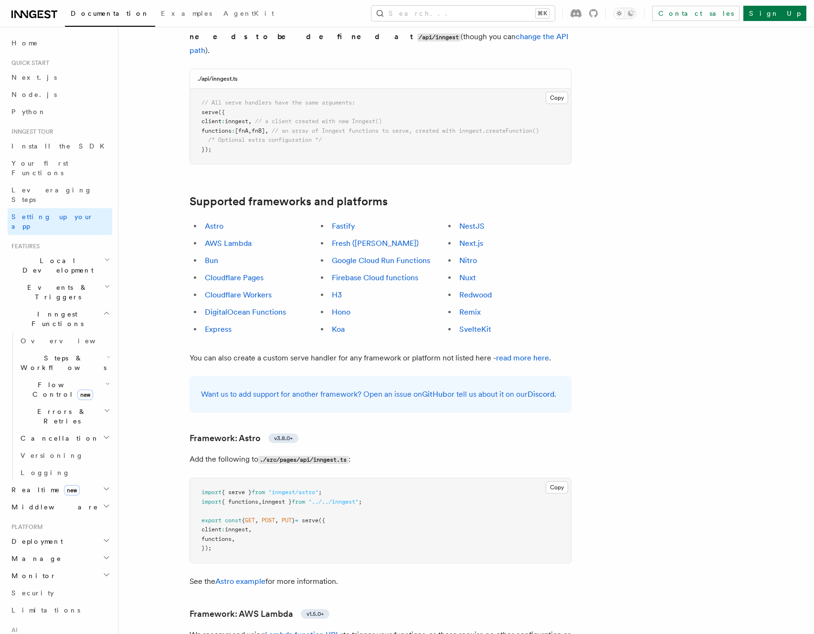
click at [103, 537] on icon "button" at bounding box center [107, 541] width 8 height 8
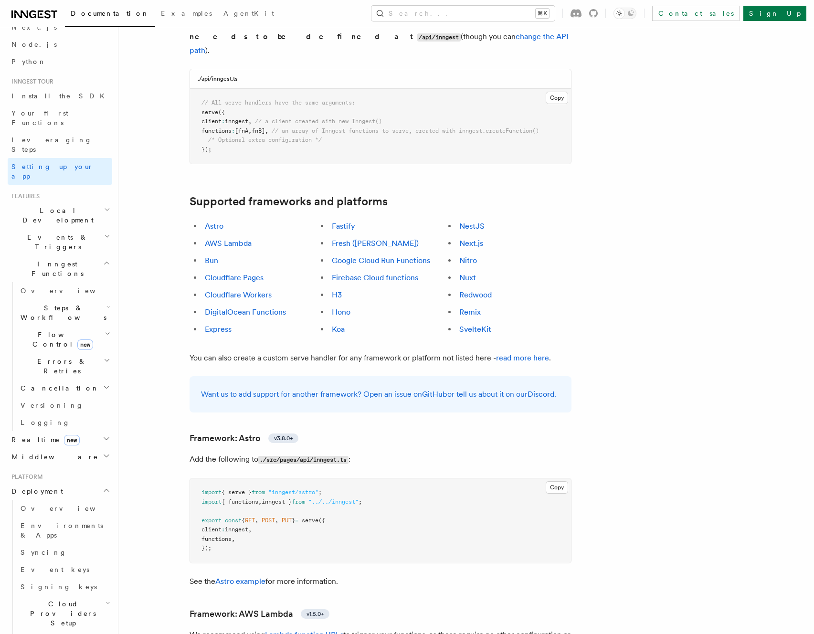
scroll to position [138, 0]
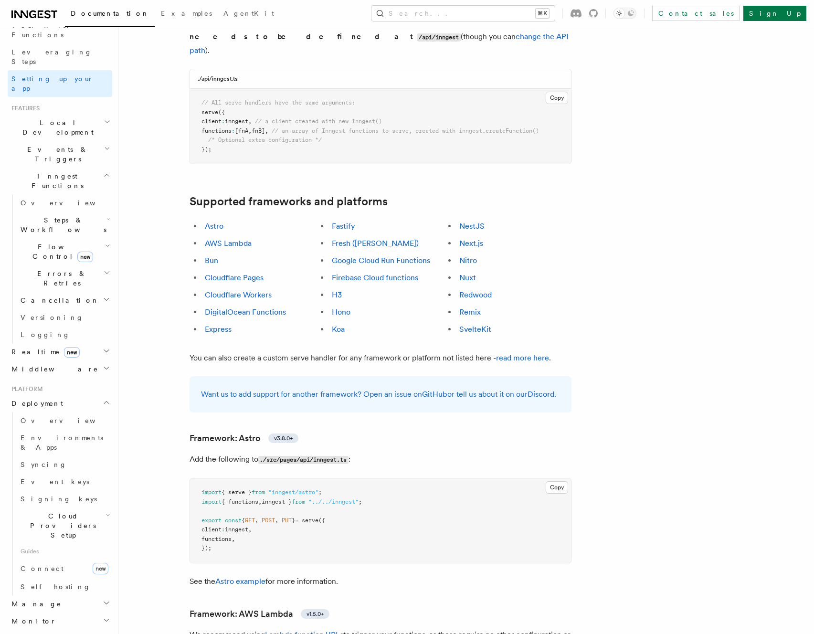
click at [34, 599] on span "Manage" at bounding box center [35, 604] width 54 height 10
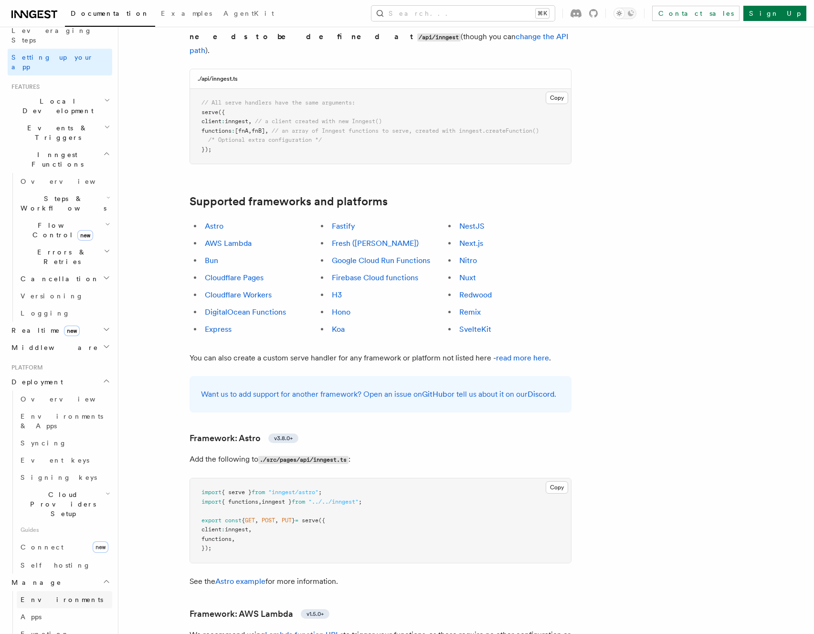
scroll to position [267, 0]
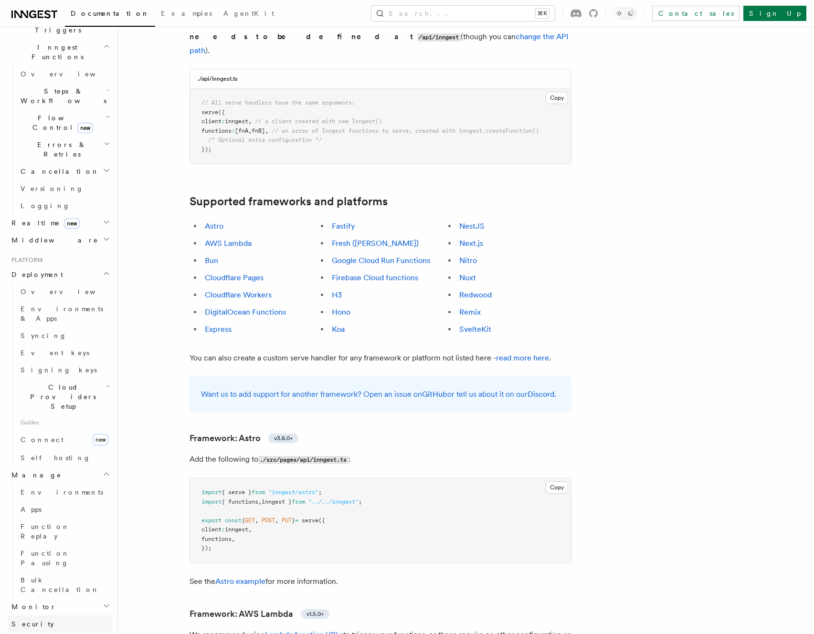
click at [47, 616] on link "Security" at bounding box center [60, 624] width 105 height 17
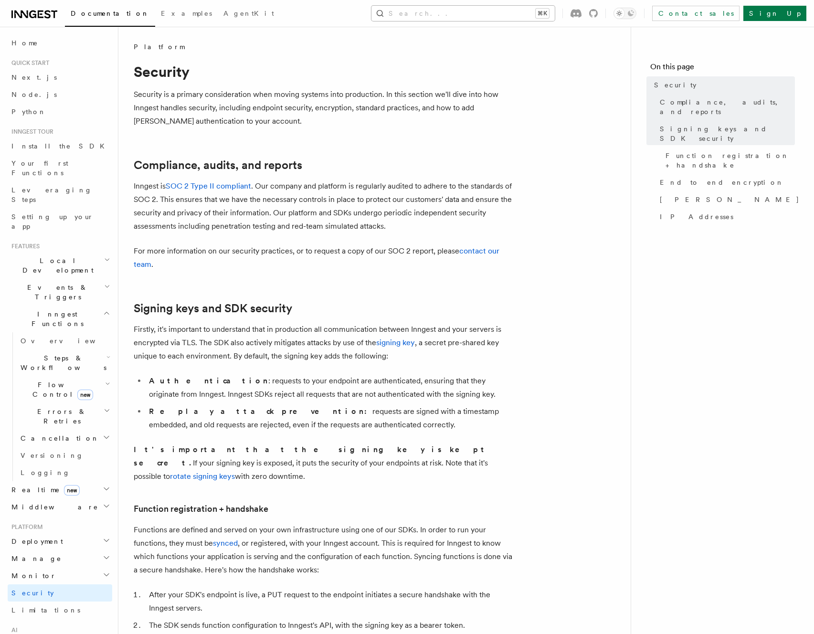
click at [498, 18] on button "Search... ⌘K" at bounding box center [463, 13] width 183 height 15
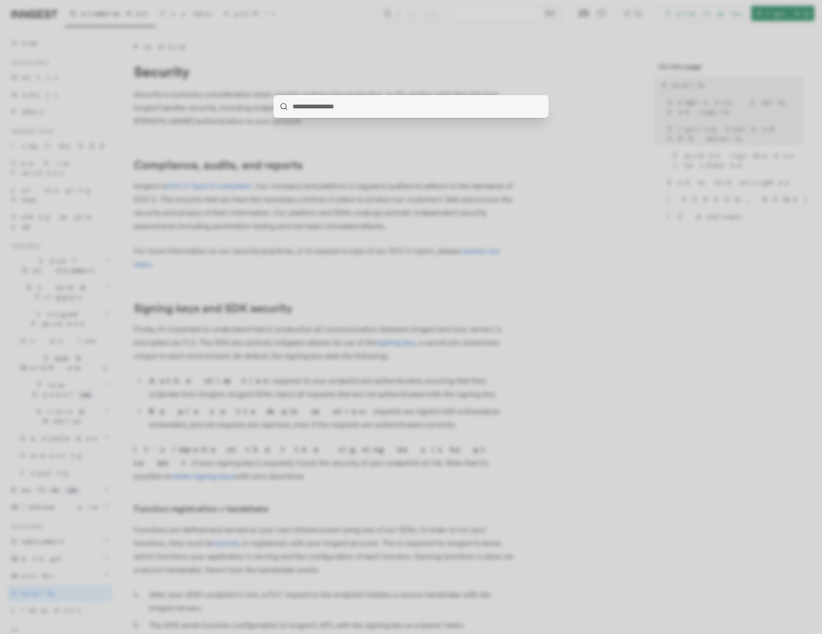
click at [496, 16] on div at bounding box center [411, 317] width 822 height 634
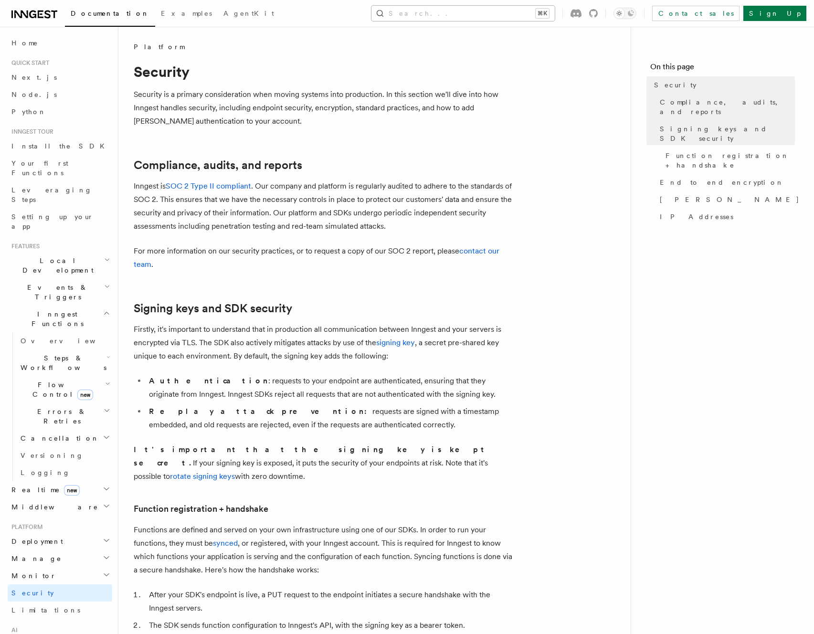
click at [496, 12] on button "Search... ⌘K" at bounding box center [463, 13] width 183 height 15
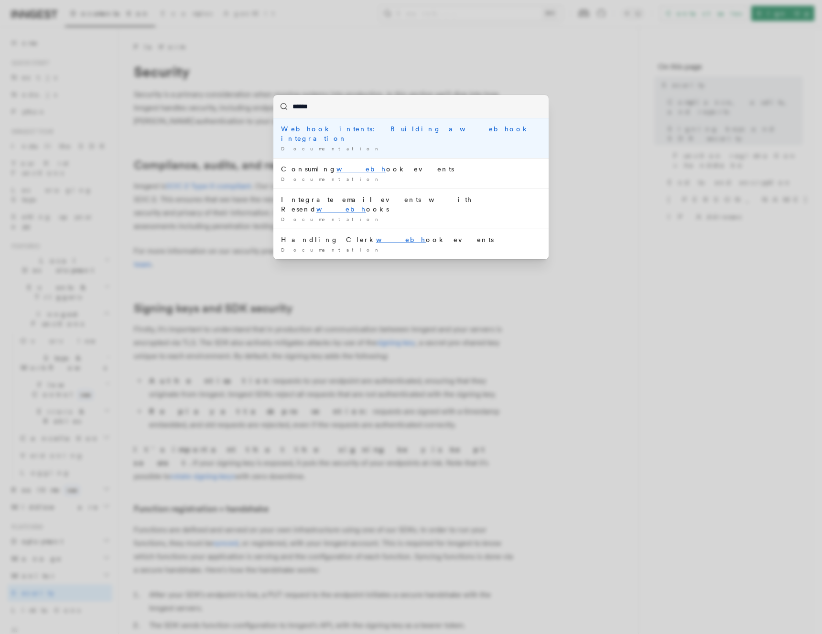
type input "*******"
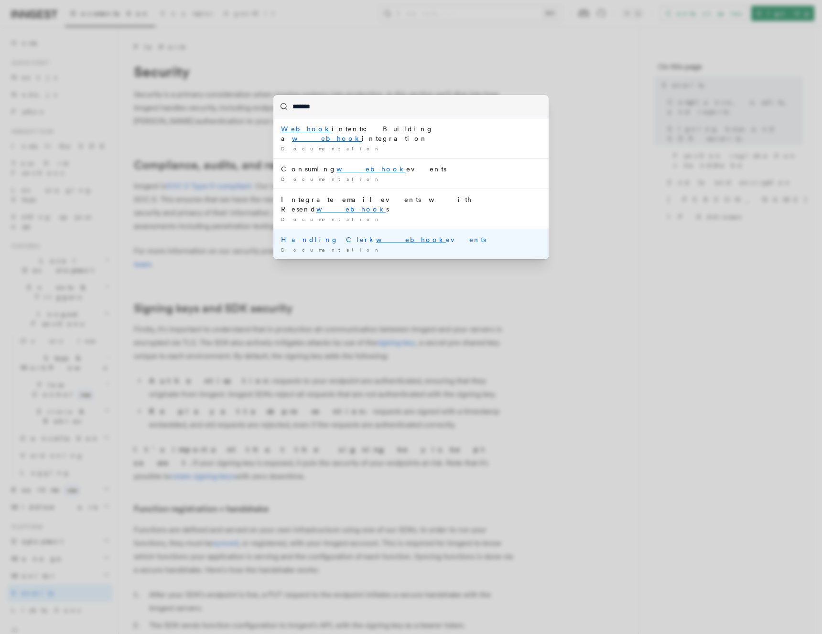
click at [366, 246] on div "Documentation /" at bounding box center [411, 249] width 260 height 7
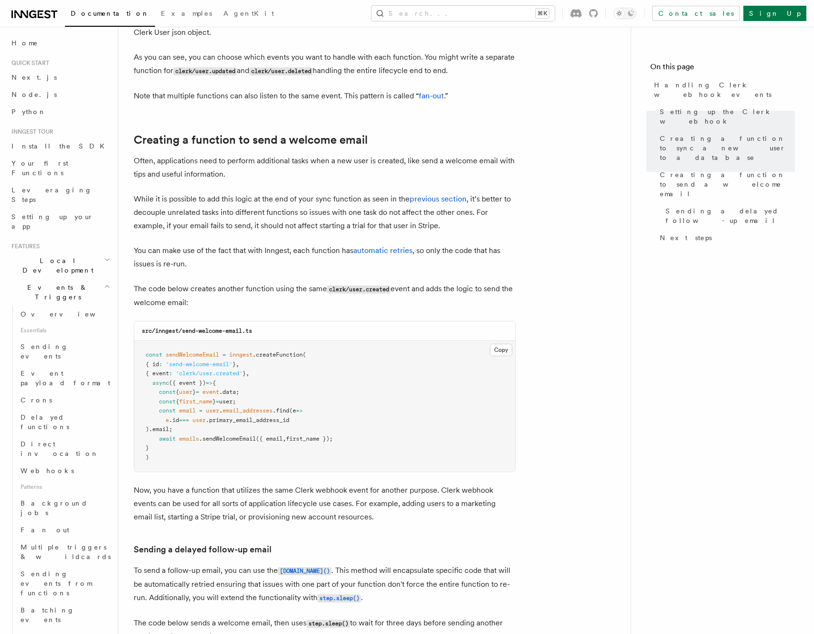
scroll to position [2422, 0]
